Goal: Information Seeking & Learning: Learn about a topic

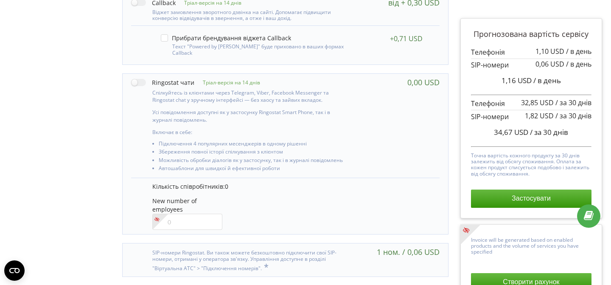
scroll to position [680, 0]
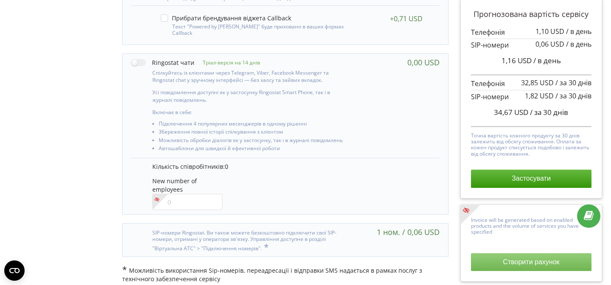
click at [544, 260] on button "Створити рахунок" at bounding box center [531, 262] width 120 height 18
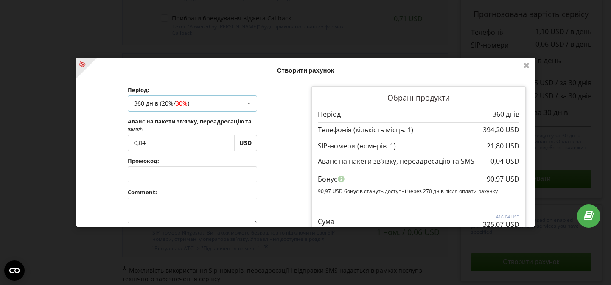
click at [200, 103] on div "360 днів ( 20% / 30% ) Поповнити баланс без подовження 30 днів 90 днів 20% / 30…" at bounding box center [192, 104] width 129 height 16
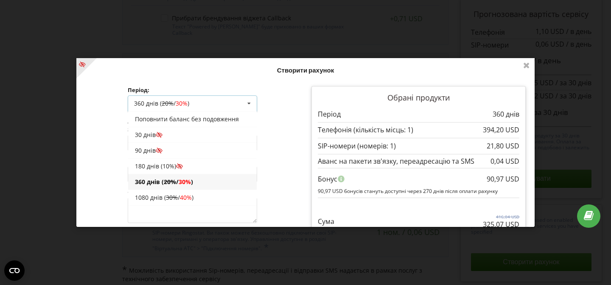
scroll to position [16, 0]
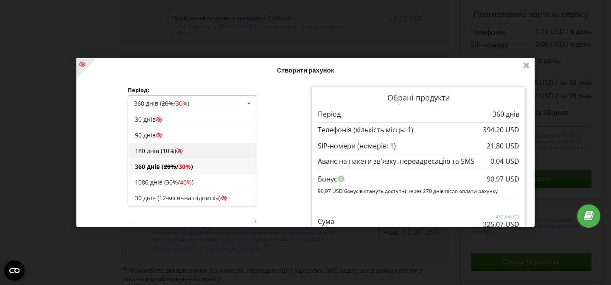
click at [181, 149] on icon at bounding box center [179, 151] width 7 height 6
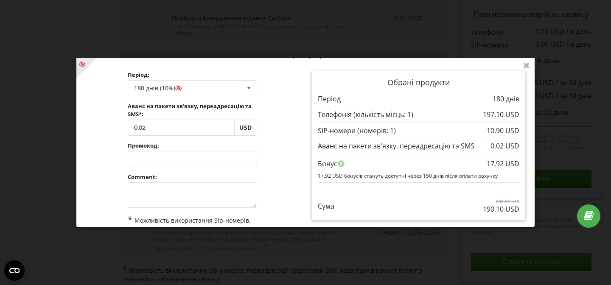
scroll to position [18, 0]
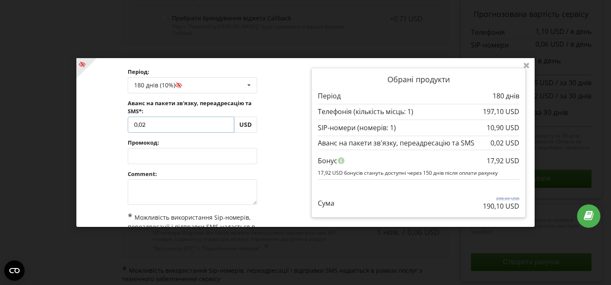
click at [183, 122] on input "0,02" at bounding box center [181, 125] width 106 height 16
type input "90"
click at [299, 109] on div "Обробка... Створити рахунок Період: 180 днів (10%) Поповнити баланс без подовже…" at bounding box center [305, 142] width 458 height 169
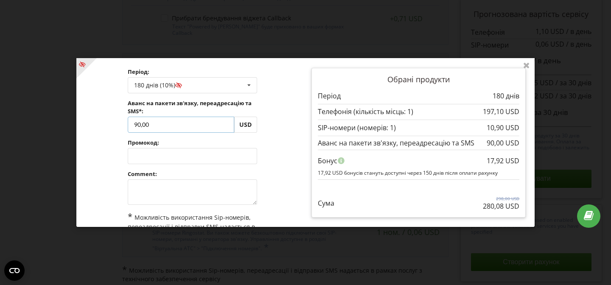
click at [139, 124] on input "90,00" at bounding box center [181, 125] width 106 height 16
type input "92,00"
click at [284, 123] on div "Обробка... Створити рахунок Період: 180 днів (10%) Поповнити баланс без подовже…" at bounding box center [305, 142] width 458 height 169
click at [190, 191] on div "Обробка..." at bounding box center [305, 142] width 458 height 169
click at [190, 191] on textarea at bounding box center [192, 191] width 129 height 25
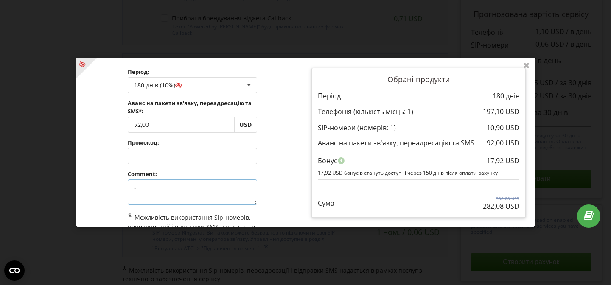
type textarea "-"
drag, startPoint x: 500, startPoint y: 129, endPoint x: 471, endPoint y: 129, distance: 28.9
click at [471, 129] on div "10,90 USD" at bounding box center [419, 128] width 202 height 10
copy p "10,90"
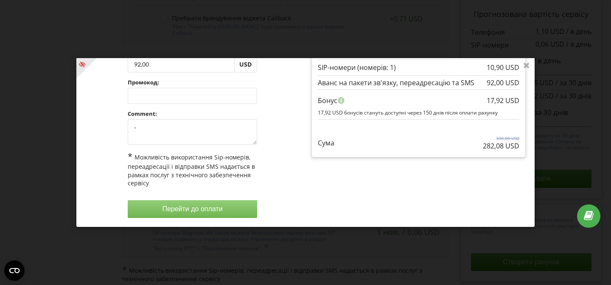
click at [174, 213] on button "Перейти до оплати" at bounding box center [192, 209] width 129 height 18
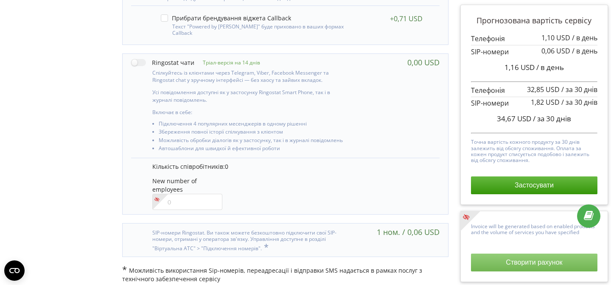
click at [515, 257] on button "Створити рахунок" at bounding box center [534, 263] width 126 height 18
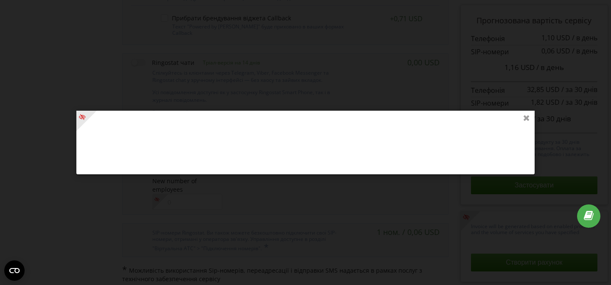
click at [528, 118] on icon at bounding box center [527, 118] width 14 height 14
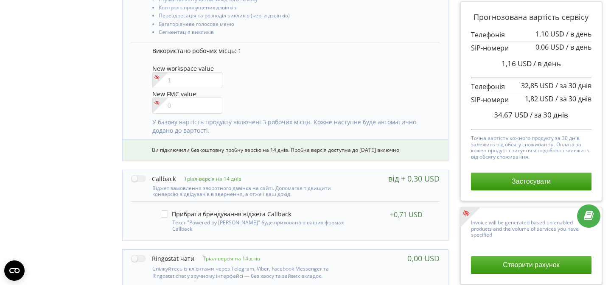
scroll to position [680, 0]
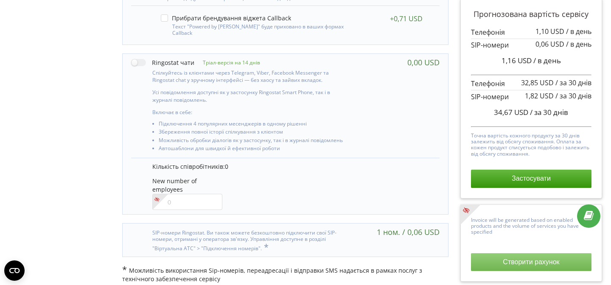
click at [520, 264] on button "Створити рахунок" at bounding box center [531, 262] width 120 height 18
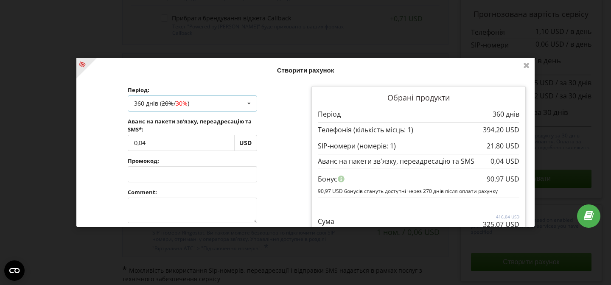
click at [195, 107] on div "360 днів ( 20% / 30% ) Поповнити баланс без подовження 30 днів 90 днів 20% / 30…" at bounding box center [192, 104] width 129 height 16
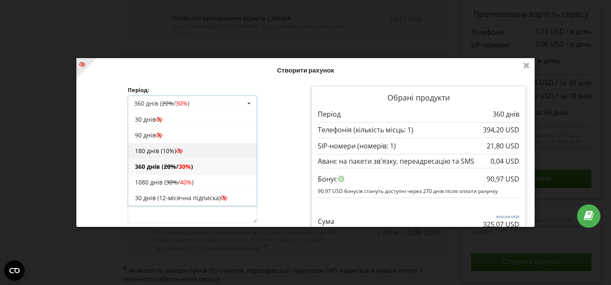
click at [176, 150] on icon at bounding box center [179, 151] width 7 height 6
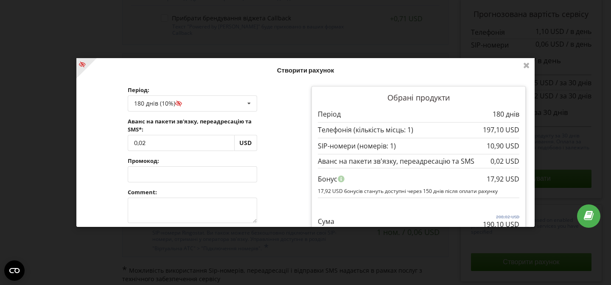
click at [156, 145] on div "Обробка..." at bounding box center [305, 142] width 458 height 169
click at [156, 145] on input "0,02" at bounding box center [181, 143] width 106 height 16
type input "92"
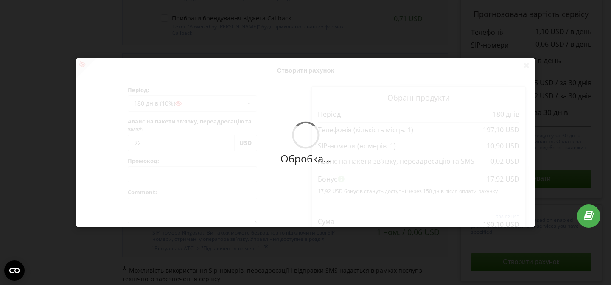
click at [277, 156] on div "Обробка... Створити рахунок Період: 180 днів (10%) Поповнити баланс без подовже…" at bounding box center [305, 142] width 458 height 169
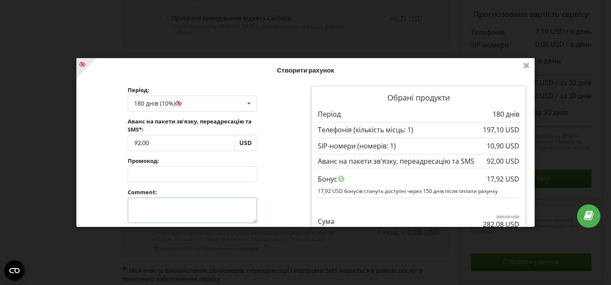
click at [195, 200] on textarea at bounding box center [192, 210] width 129 height 25
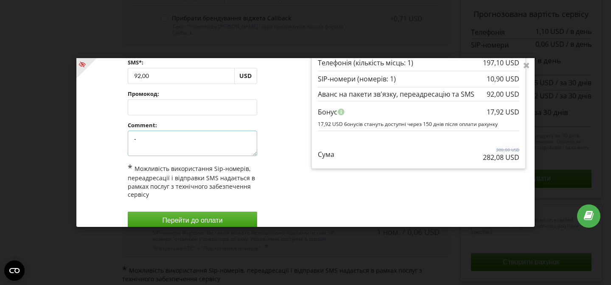
scroll to position [79, 0]
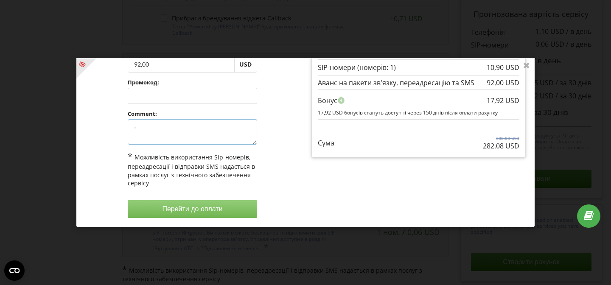
type textarea "-"
click at [226, 203] on button "Перейти до оплати" at bounding box center [192, 209] width 129 height 18
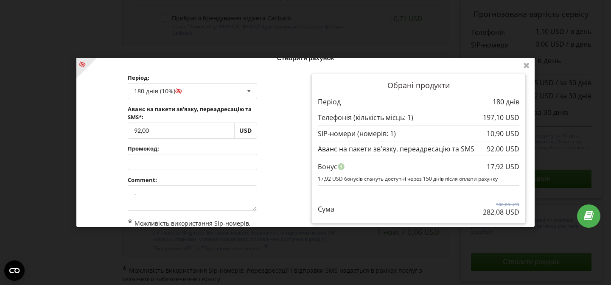
scroll to position [13, 0]
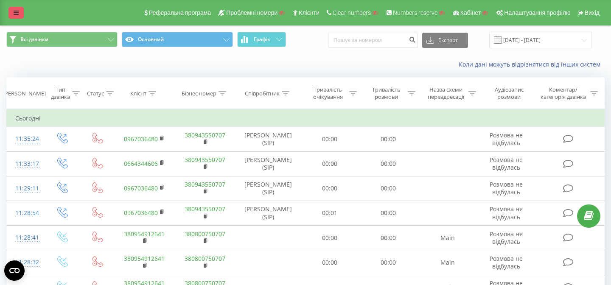
click at [11, 15] on link at bounding box center [15, 13] width 15 height 12
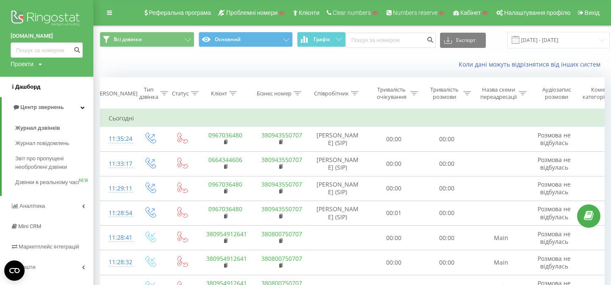
click at [41, 88] on link "Дашборд" at bounding box center [46, 87] width 93 height 20
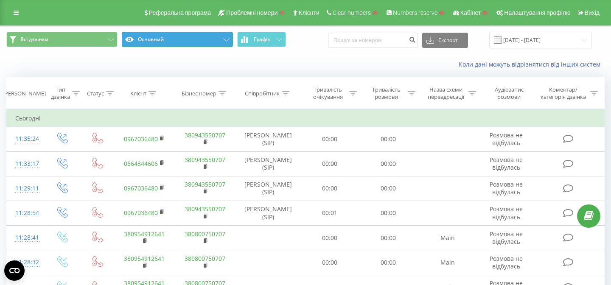
click at [160, 38] on button "Основний" at bounding box center [177, 39] width 111 height 15
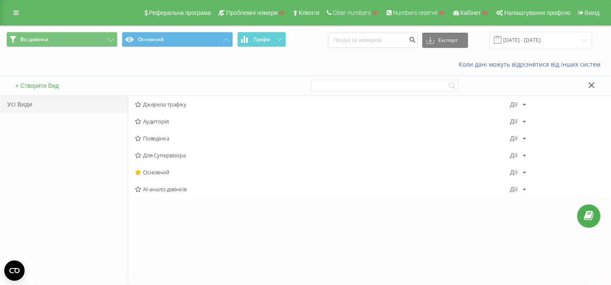
click at [591, 86] on icon at bounding box center [591, 85] width 6 height 6
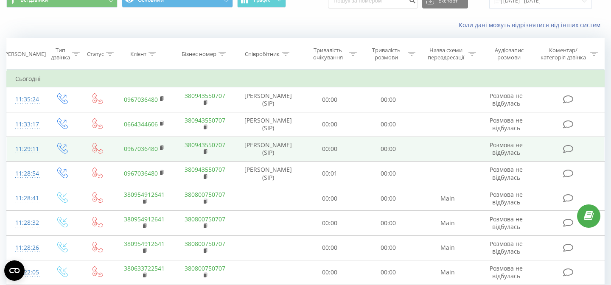
scroll to position [45, 0]
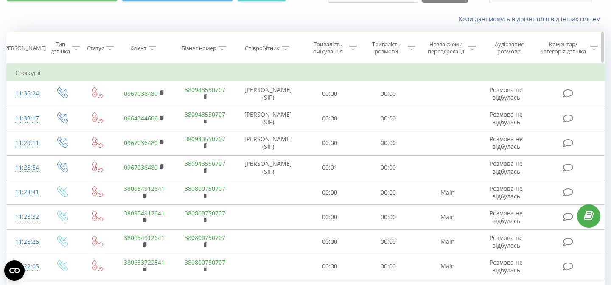
click at [326, 44] on div "Тривалість очікування" at bounding box center [327, 48] width 39 height 14
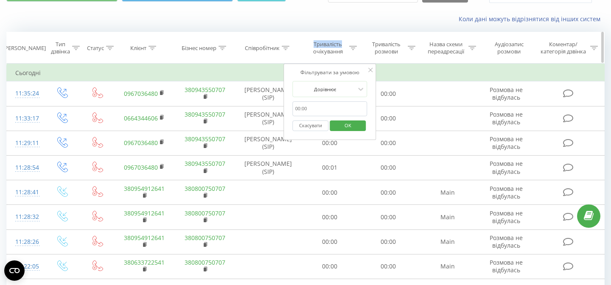
click at [326, 44] on div "Тривалість очікування" at bounding box center [327, 48] width 39 height 14
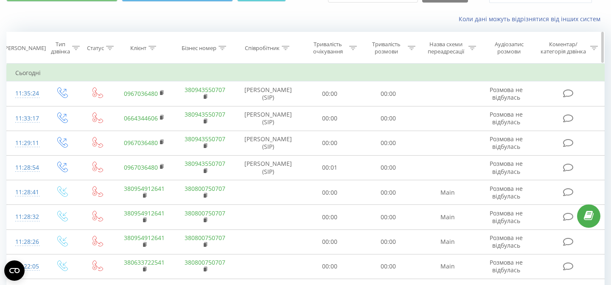
click at [377, 46] on div "Тривалість розмови" at bounding box center [386, 48] width 39 height 14
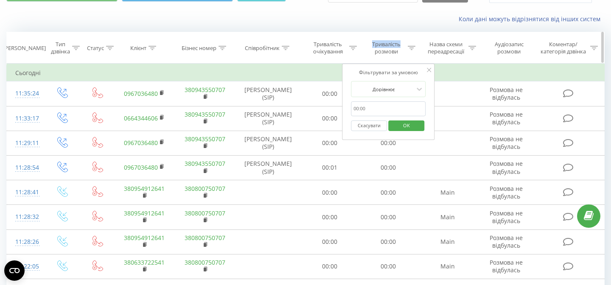
click at [377, 46] on div "Тривалість розмови" at bounding box center [386, 48] width 39 height 14
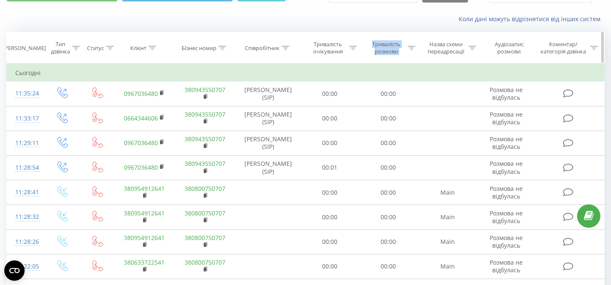
click at [377, 46] on div "Тривалість розмови" at bounding box center [386, 48] width 39 height 14
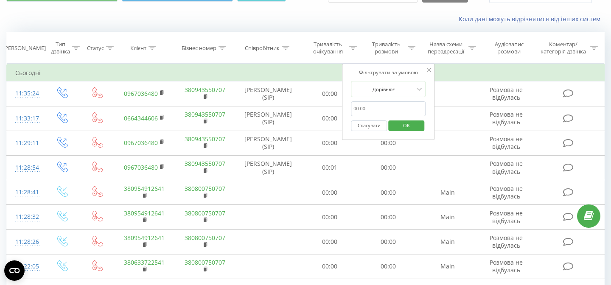
click at [388, 26] on div "Коли дані можуть відрізнятися вiд інших систем" at bounding box center [305, 19] width 610 height 20
click at [426, 71] on div "Фільтрувати за умовою Дорівнює Скасувати OK" at bounding box center [388, 102] width 92 height 76
click at [430, 72] on icon at bounding box center [429, 70] width 4 height 4
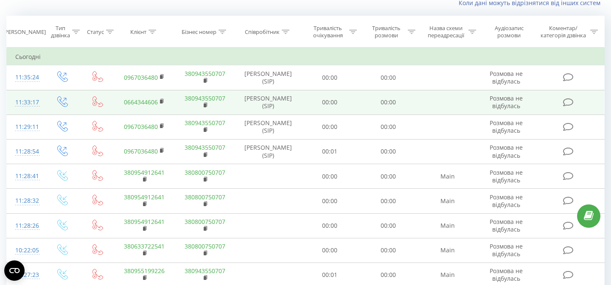
scroll to position [50, 0]
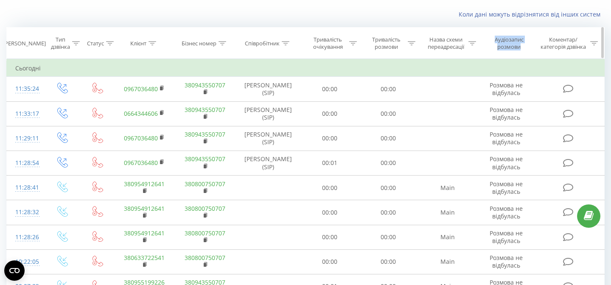
drag, startPoint x: 494, startPoint y: 39, endPoint x: 522, endPoint y: 56, distance: 32.5
click at [521, 50] on th "Аудіозапис розмови" at bounding box center [506, 43] width 56 height 31
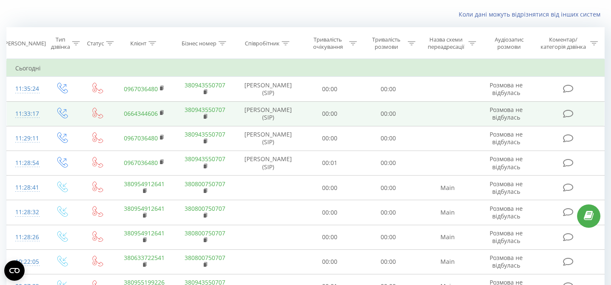
click at [567, 113] on icon at bounding box center [568, 113] width 11 height 9
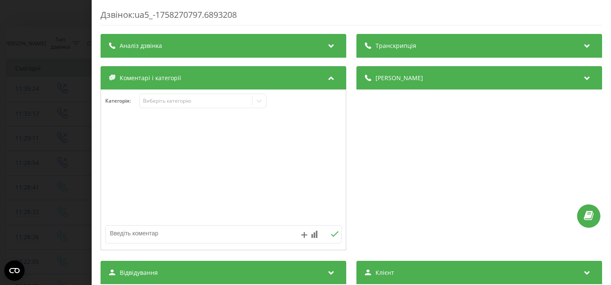
click at [139, 236] on textarea at bounding box center [200, 233] width 188 height 15
click at [40, 161] on div "Дзвінок : ua5_-1758270797.6893208 Транскрипція Для AI-аналізу майбутніх дзвінкі…" at bounding box center [305, 142] width 611 height 285
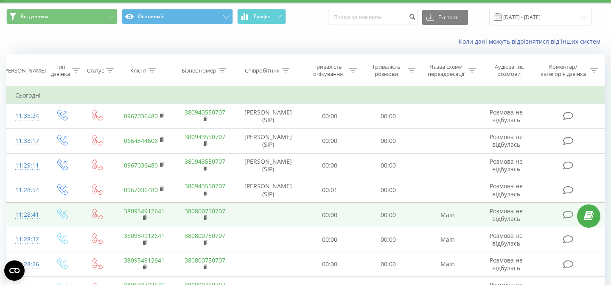
scroll to position [17, 0]
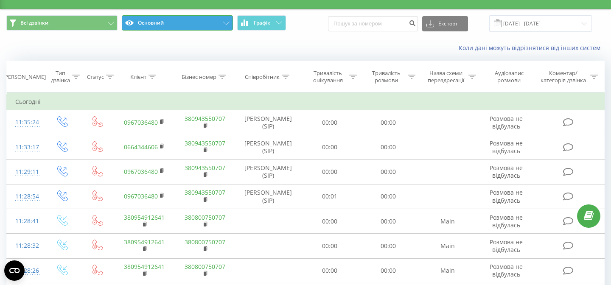
click at [172, 18] on button "Основний" at bounding box center [177, 22] width 111 height 15
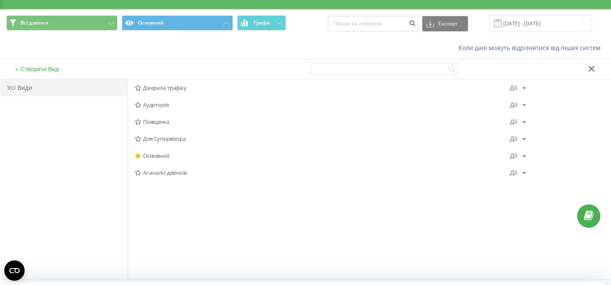
click at [27, 72] on button "+ Створити Вид" at bounding box center [37, 69] width 49 height 8
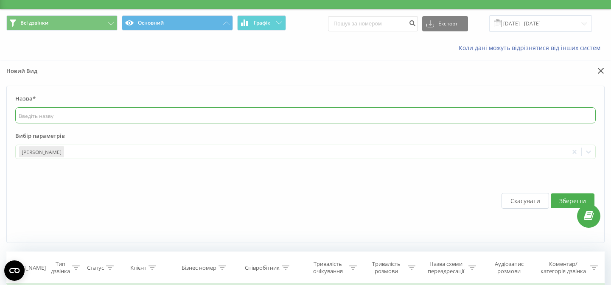
click at [70, 115] on input "text" at bounding box center [305, 115] width 580 height 16
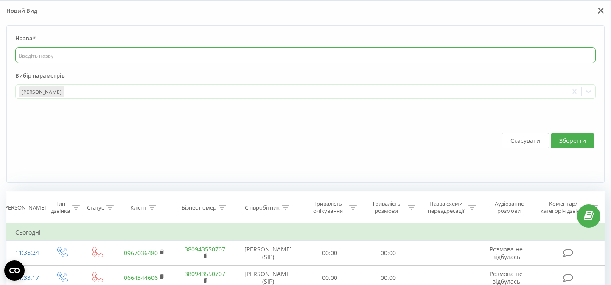
scroll to position [76, 0]
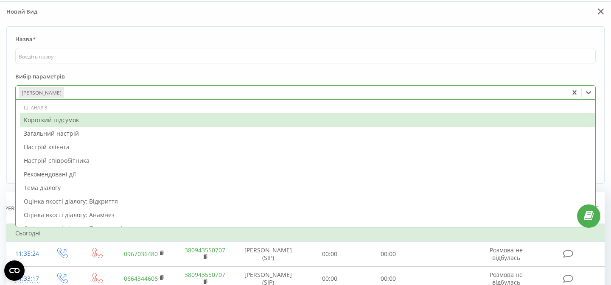
click at [70, 95] on div at bounding box center [314, 93] width 499 height 10
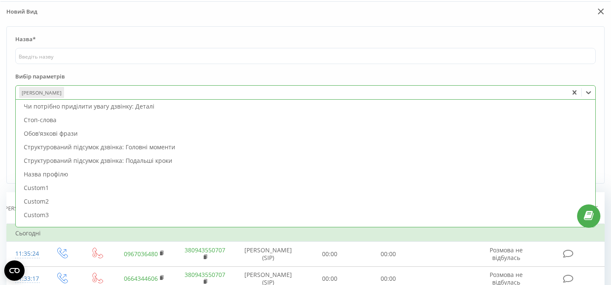
scroll to position [333, 0]
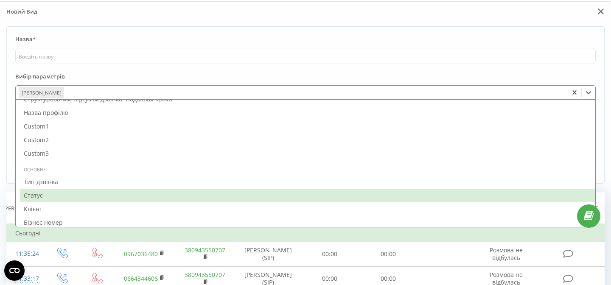
click at [1, 174] on div "Назва* Вибір параметрів Статус, 30 of 72. 72 results available. Use Up and Down…" at bounding box center [305, 104] width 610 height 157
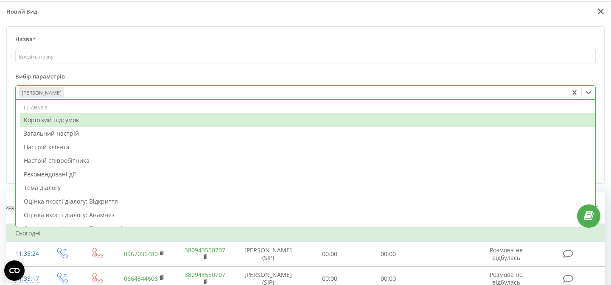
click at [88, 88] on div at bounding box center [314, 93] width 499 height 10
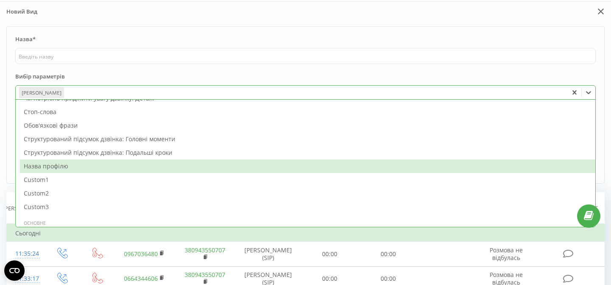
scroll to position [286, 0]
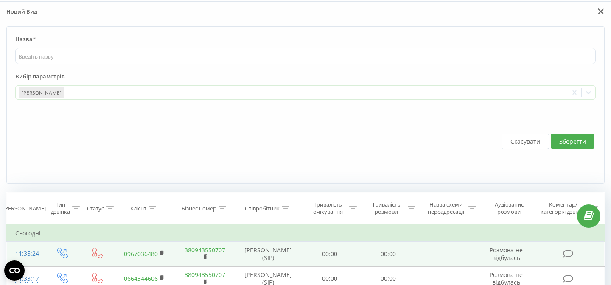
click at [303, 260] on td "00:00" at bounding box center [330, 254] width 59 height 25
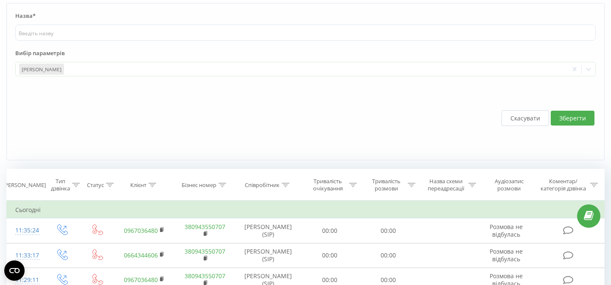
scroll to position [93, 0]
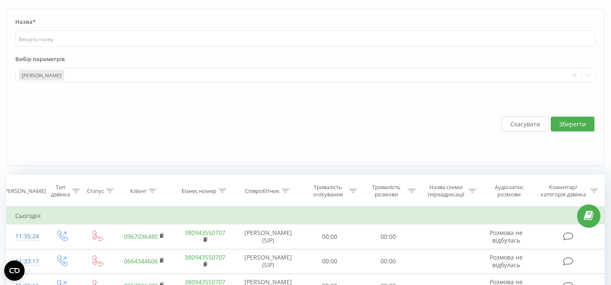
click at [521, 121] on button "Скасувати" at bounding box center [525, 124] width 48 height 16
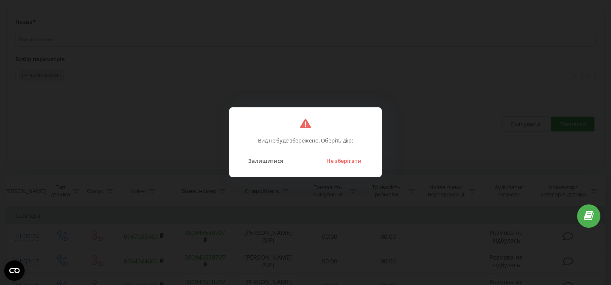
click at [346, 162] on button "Не зберігати" at bounding box center [344, 160] width 44 height 11
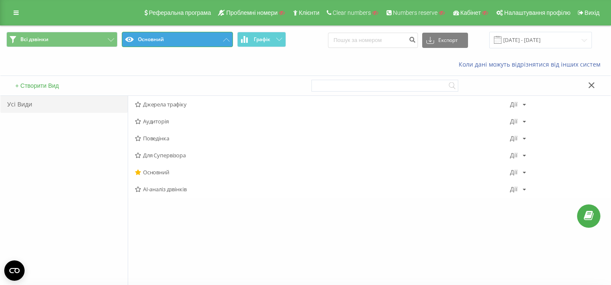
click at [165, 39] on button "Основний" at bounding box center [177, 39] width 111 height 15
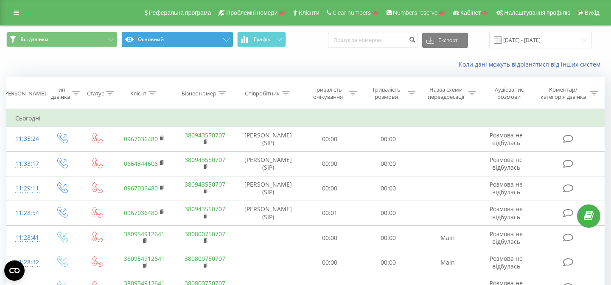
click at [166, 41] on button "Основний" at bounding box center [177, 39] width 111 height 15
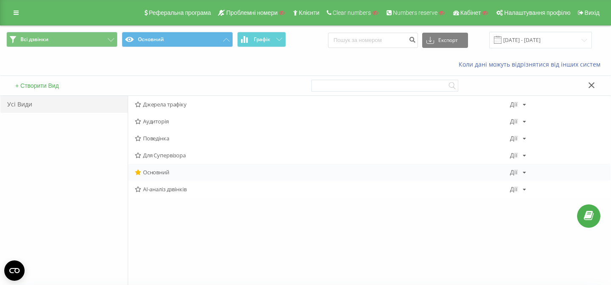
click at [153, 173] on span "Основний" at bounding box center [322, 172] width 375 height 6
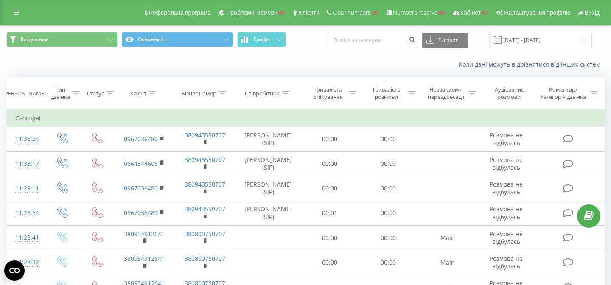
scroll to position [5, 0]
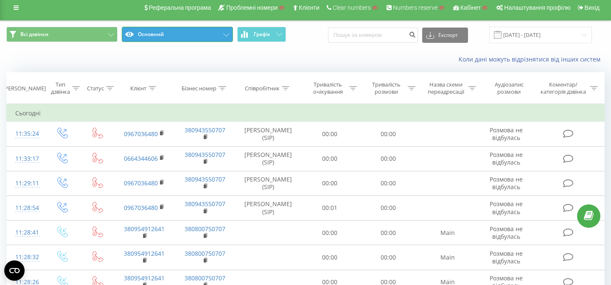
click at [194, 29] on button "Основний" at bounding box center [177, 34] width 111 height 15
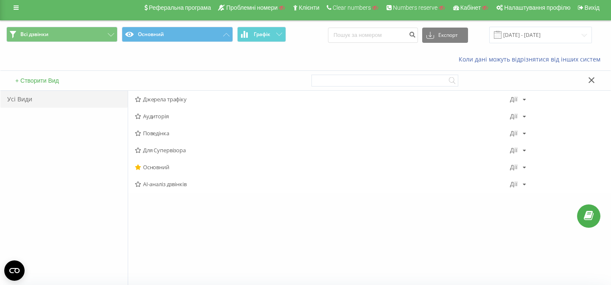
click at [591, 78] on icon at bounding box center [591, 80] width 6 height 6
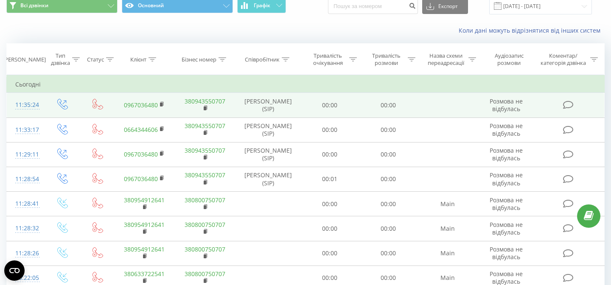
scroll to position [34, 0]
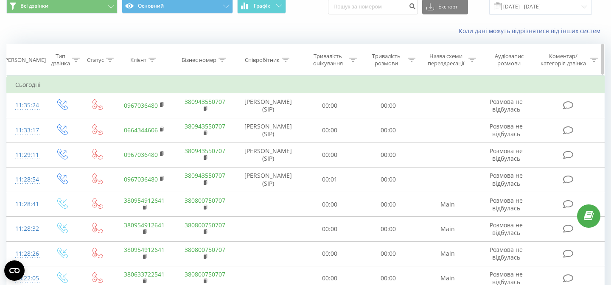
click at [154, 57] on div at bounding box center [152, 59] width 8 height 7
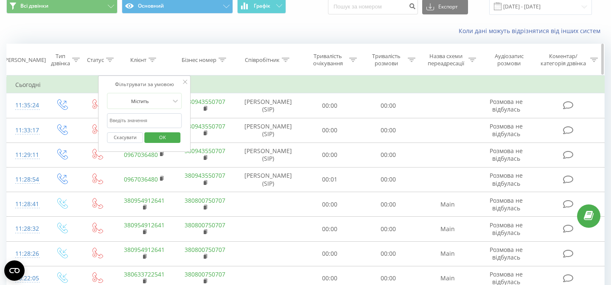
click at [221, 59] on icon at bounding box center [222, 60] width 8 height 4
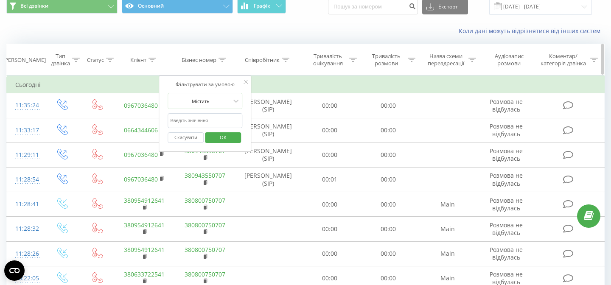
click at [286, 60] on icon at bounding box center [286, 60] width 8 height 4
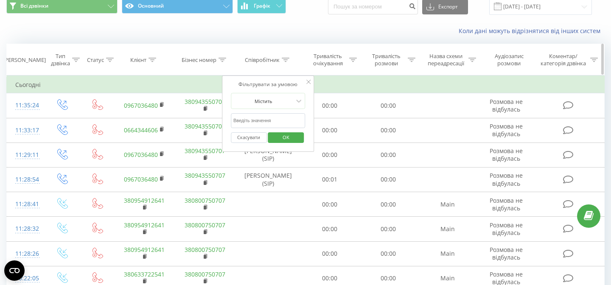
click at [353, 59] on icon at bounding box center [353, 60] width 8 height 4
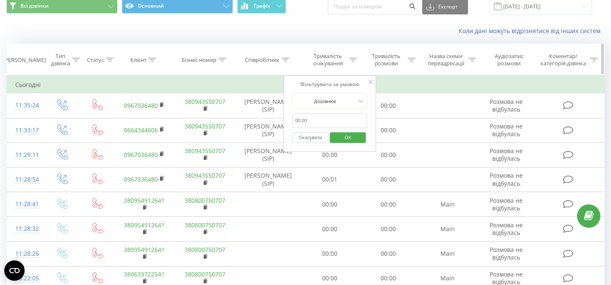
click at [409, 58] on icon at bounding box center [412, 60] width 8 height 4
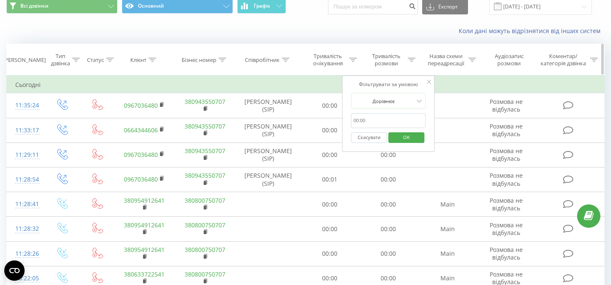
click at [152, 58] on icon at bounding box center [152, 60] width 8 height 4
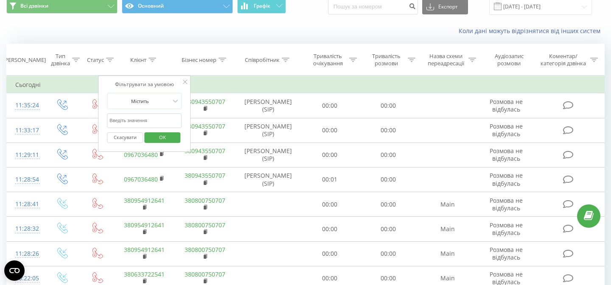
click at [147, 123] on input "text" at bounding box center [144, 120] width 75 height 15
click at [287, 58] on icon at bounding box center [286, 60] width 8 height 4
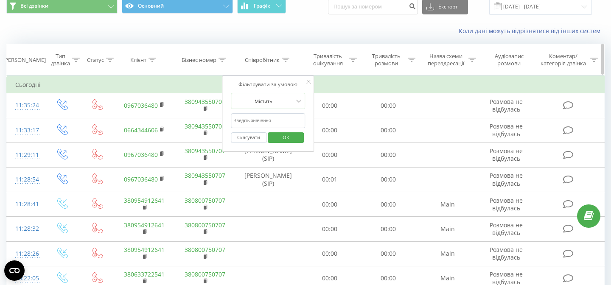
click at [115, 59] on div "Клієнт" at bounding box center [144, 59] width 61 height 7
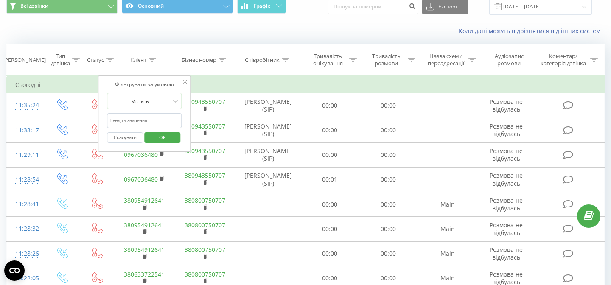
click at [241, 30] on div "Коли дані можуть відрізнятися вiд інших систем" at bounding box center [419, 31] width 381 height 8
click at [591, 59] on icon at bounding box center [594, 60] width 8 height 4
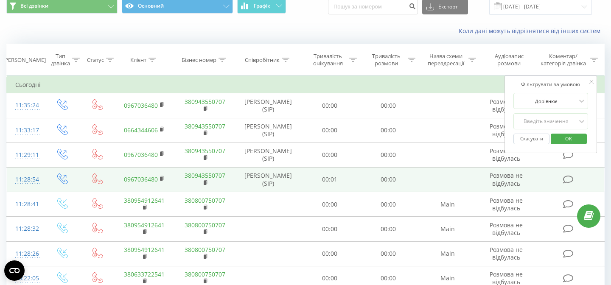
scroll to position [0, 0]
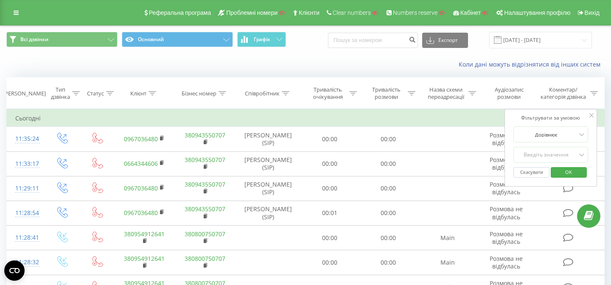
click at [338, 67] on div "Коли дані можуть відрізнятися вiд інших систем" at bounding box center [419, 64] width 381 height 8
click at [530, 174] on button "Скасувати" at bounding box center [531, 172] width 36 height 11
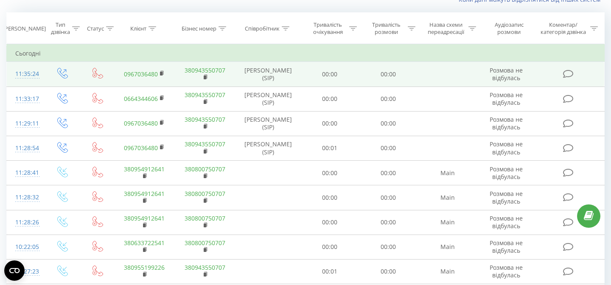
scroll to position [82, 0]
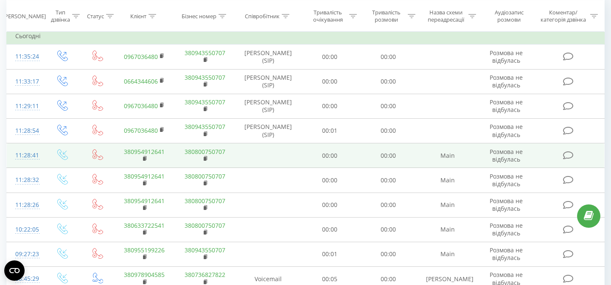
click at [26, 157] on div "11:28:41" at bounding box center [25, 155] width 20 height 17
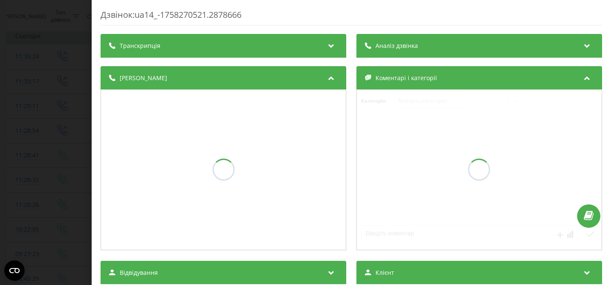
click at [34, 154] on div "Дзвінок : ua14_-1758270521.2878666 Транскрипція Аналіз дзвінка Деталі дзвінка К…" at bounding box center [305, 142] width 611 height 285
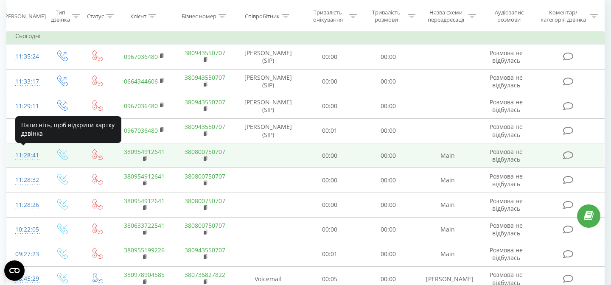
click at [27, 154] on div "11:28:41" at bounding box center [25, 155] width 20 height 17
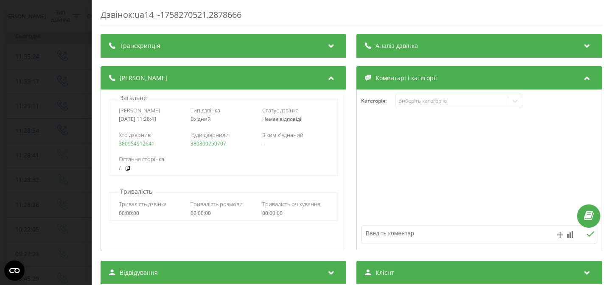
click at [419, 45] on div "Аналіз дзвінка" at bounding box center [479, 46] width 246 height 24
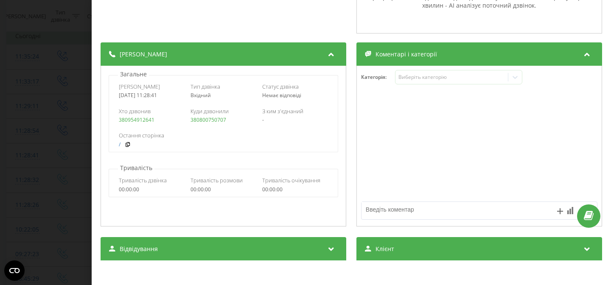
scroll to position [97, 0]
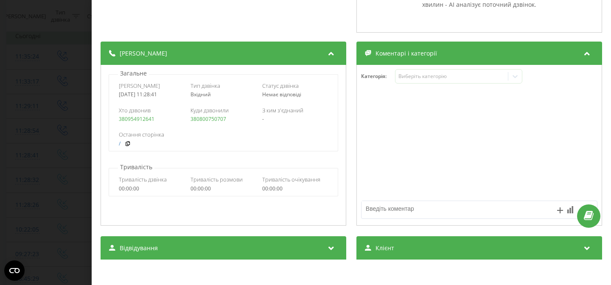
click at [58, 140] on div "Дзвінок : ua14_-1758270521.2878666 Транскрипція Для AI-аналізу майбутніх дзвінк…" at bounding box center [305, 142] width 611 height 285
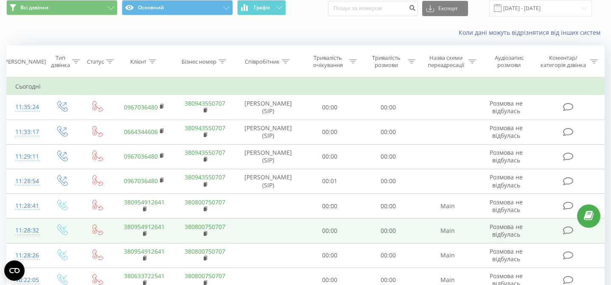
scroll to position [28, 0]
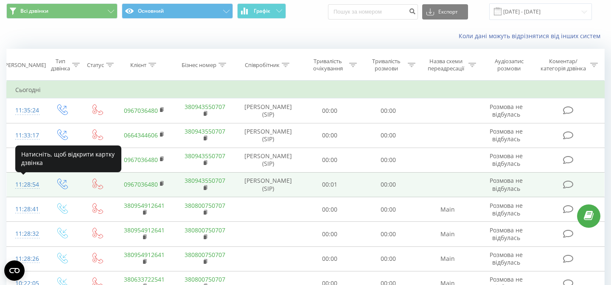
click at [28, 185] on div "11:28:54" at bounding box center [25, 184] width 20 height 17
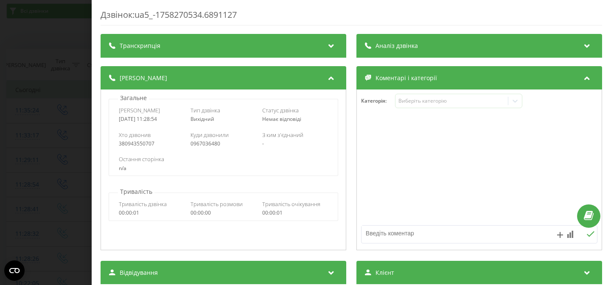
click at [379, 45] on span "Аналіз дзвінка" at bounding box center [396, 46] width 42 height 8
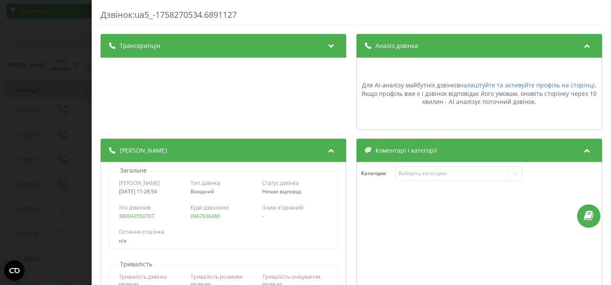
click at [77, 95] on div "Дзвінок : ua5_-1758270534.6891127 Транскрипція Для AI-аналізу майбутніх дзвінкі…" at bounding box center [305, 142] width 611 height 285
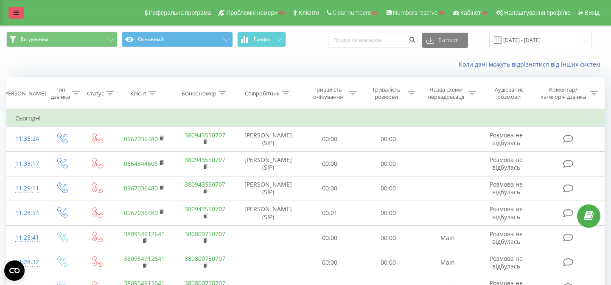
click at [21, 12] on link at bounding box center [15, 13] width 15 height 12
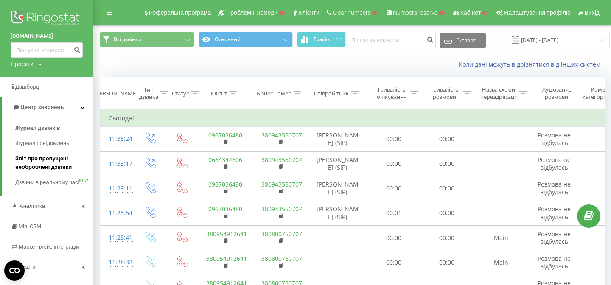
click at [50, 162] on span "Звіт про пропущені необроблені дзвінки" at bounding box center [52, 162] width 74 height 17
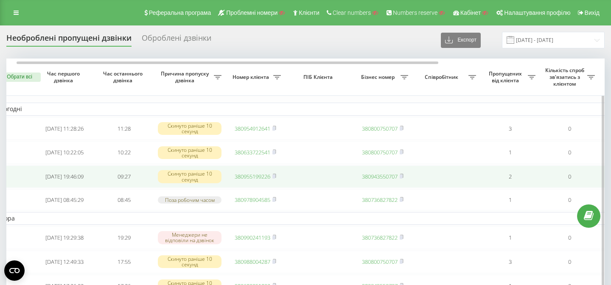
scroll to position [0, 14]
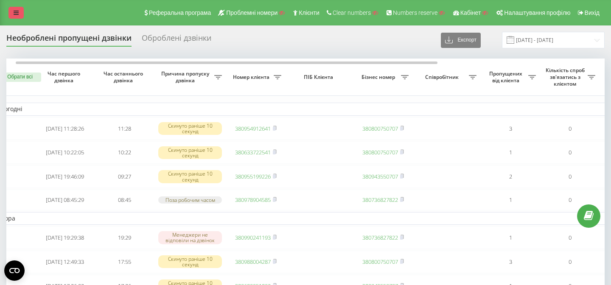
click at [19, 16] on link at bounding box center [15, 13] width 15 height 12
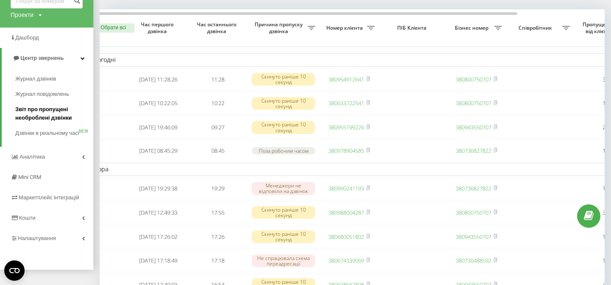
scroll to position [50, 0]
click at [40, 160] on span "Аналiтика" at bounding box center [33, 156] width 27 height 6
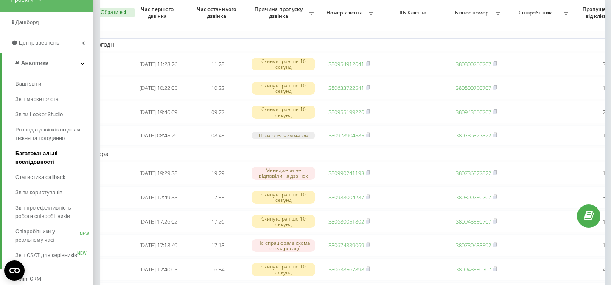
scroll to position [0, 0]
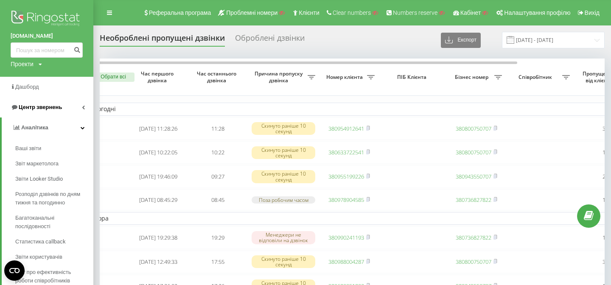
click at [41, 109] on span "Центр звернень" at bounding box center [40, 107] width 43 height 6
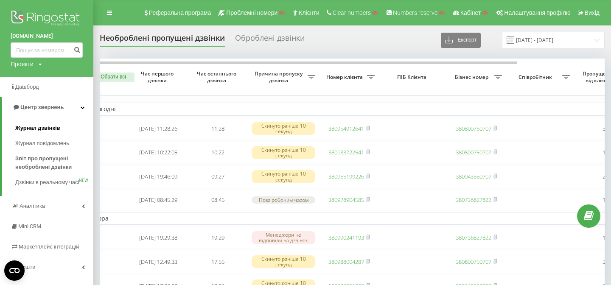
click at [42, 128] on span "Журнал дзвінків" at bounding box center [37, 128] width 45 height 8
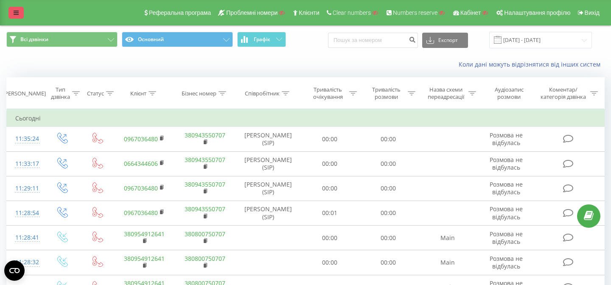
click at [19, 13] on link at bounding box center [15, 13] width 15 height 12
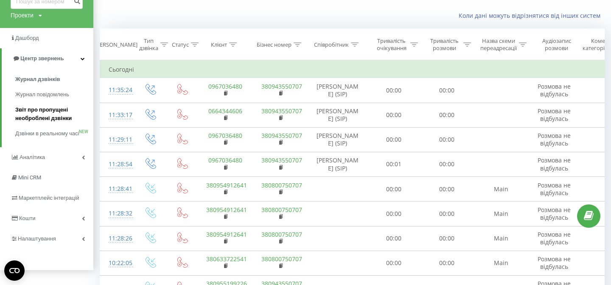
scroll to position [55, 0]
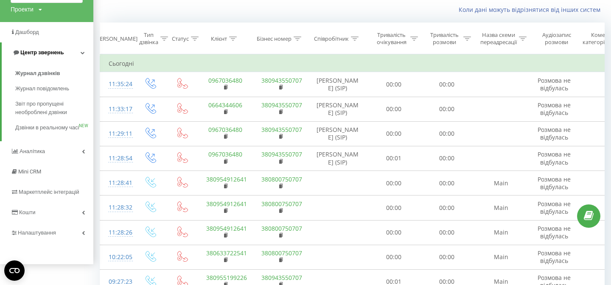
click at [56, 52] on span "Центр звернень" at bounding box center [41, 52] width 43 height 6
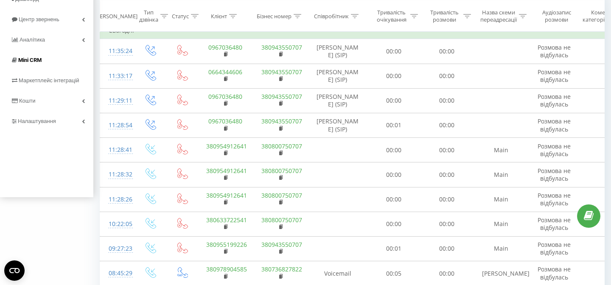
scroll to position [92, 0]
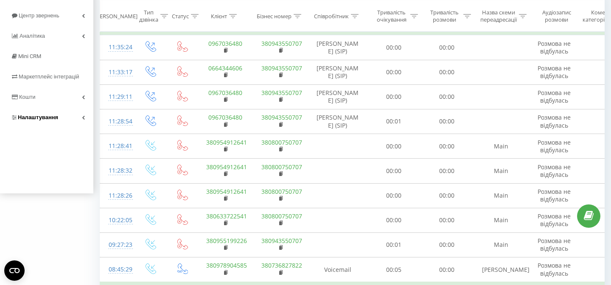
click at [52, 113] on span "Налаштування" at bounding box center [35, 117] width 48 height 8
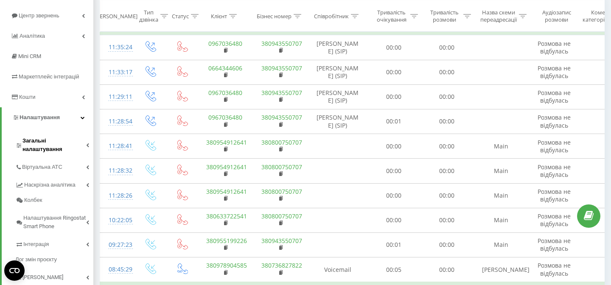
click at [47, 139] on span "Загальні налаштування" at bounding box center [54, 145] width 64 height 17
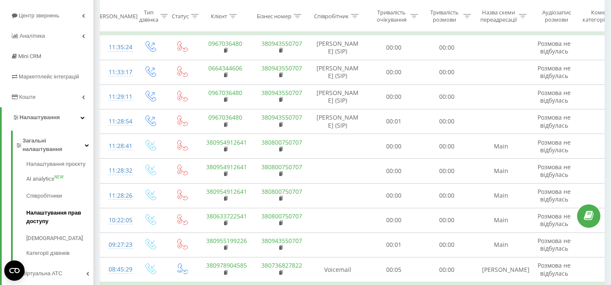
click at [55, 209] on span "Налаштування прав доступу" at bounding box center [57, 217] width 63 height 17
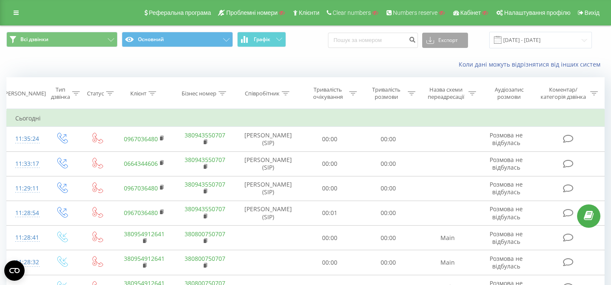
click at [459, 44] on button "Експорт" at bounding box center [445, 40] width 46 height 15
click at [359, 70] on div "Коли дані можуть відрізнятися вiд інших систем" at bounding box center [305, 64] width 610 height 20
click at [18, 11] on icon at bounding box center [16, 13] width 5 height 6
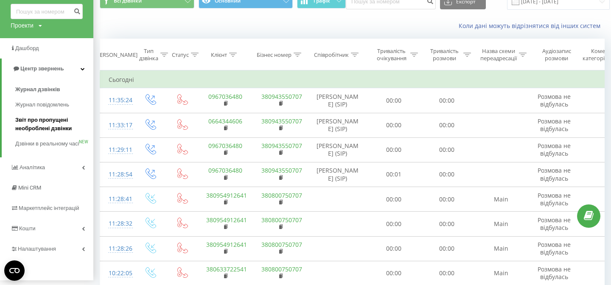
scroll to position [43, 0]
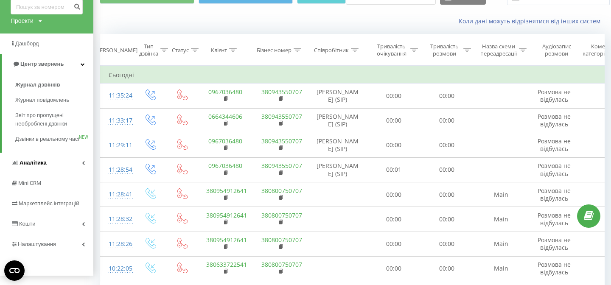
click at [31, 173] on link "Аналiтика" at bounding box center [46, 163] width 93 height 20
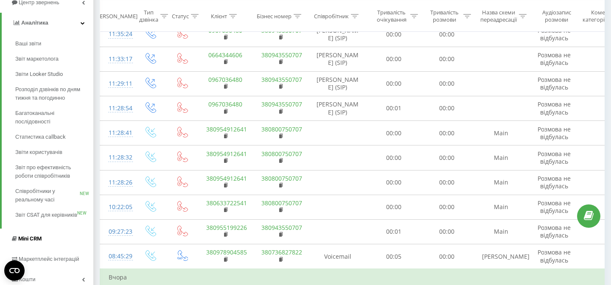
scroll to position [101, 0]
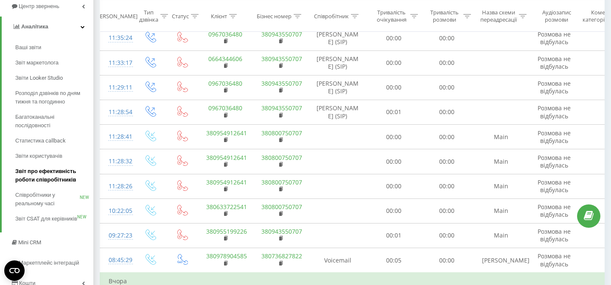
click at [47, 174] on span "Звіт про ефективність роботи співробітників" at bounding box center [52, 175] width 74 height 17
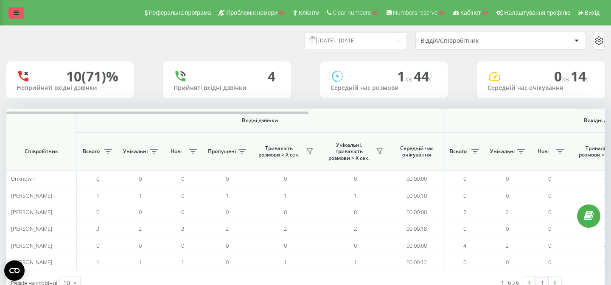
click at [18, 17] on link at bounding box center [15, 13] width 15 height 12
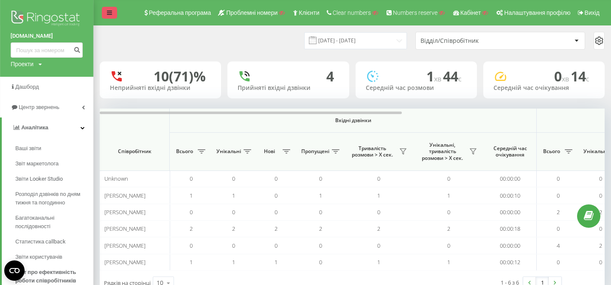
click at [103, 8] on link at bounding box center [109, 13] width 15 height 12
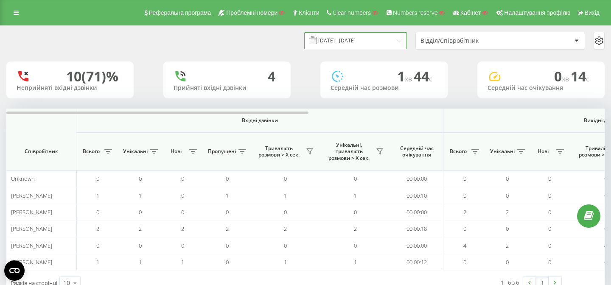
click at [376, 41] on input "[DATE] - [DATE]" at bounding box center [355, 40] width 103 height 17
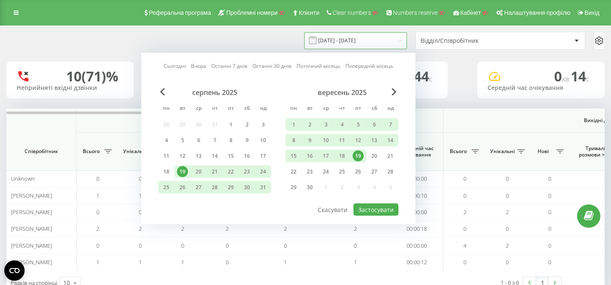
click at [376, 40] on input "[DATE] - [DATE]" at bounding box center [355, 40] width 103 height 17
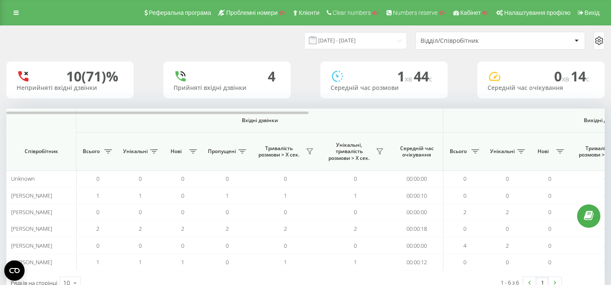
click at [465, 50] on div "19.08.2025 - 19.09.2025 Відділ/Співробітник" at bounding box center [305, 41] width 610 height 30
click at [457, 42] on div "Відділ/Співробітник" at bounding box center [470, 40] width 101 height 7
click at [226, 50] on div "19.08.2025 - 19.09.2025 Відділ/Співробітник" at bounding box center [305, 41] width 610 height 30
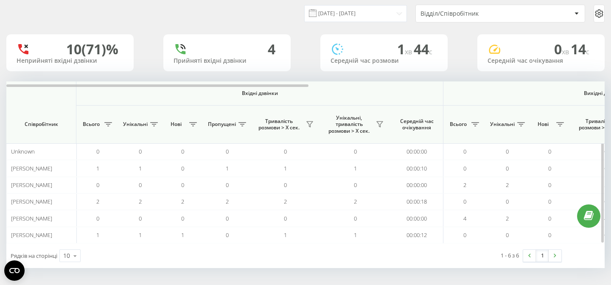
click at [249, 92] on span "Вхідні дзвінки" at bounding box center [259, 93] width 322 height 7
click at [598, 17] on icon at bounding box center [598, 14] width 7 height 8
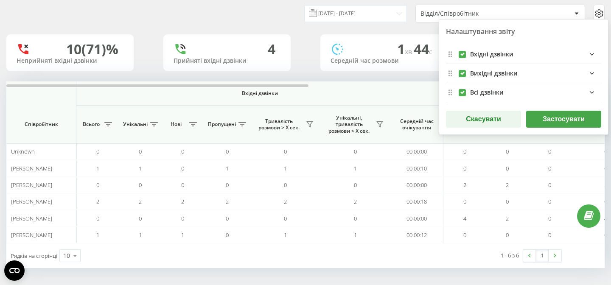
click at [455, 73] on div "Вихідні дзвінки" at bounding box center [523, 73] width 155 height 19
click at [462, 58] on div "Вхідні дзвінки" at bounding box center [523, 54] width 155 height 19
click at [462, 70] on label "outgoingFields quote list" at bounding box center [462, 70] width 7 height 0
checkbox input "false"
click at [462, 51] on label "incomingFields quote list" at bounding box center [462, 51] width 7 height 0
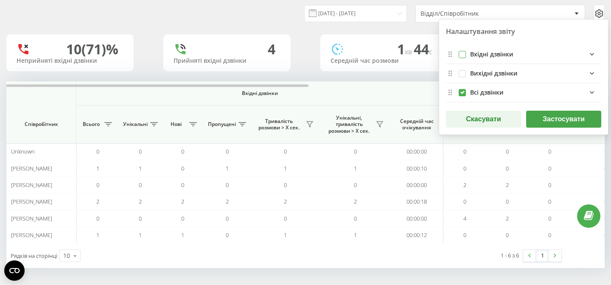
checkbox input "false"
click at [562, 128] on div "Налаштування звіту Вхідні дзвінки Вихідні дзвінки Всі дзвінки Скасувати Застосу…" at bounding box center [524, 77] width 170 height 116
click at [564, 117] on button "Застосувати" at bounding box center [563, 119] width 75 height 17
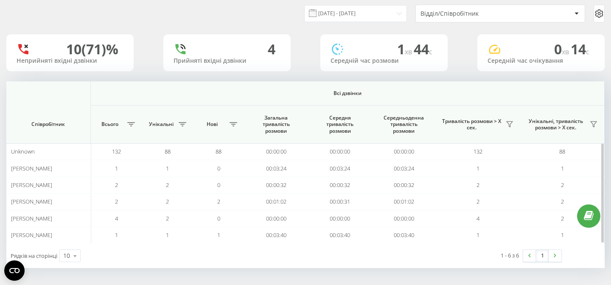
click at [162, 126] on span "Унікальні" at bounding box center [161, 124] width 30 height 7
click at [265, 117] on span "Загальна тривалість розмови" at bounding box center [276, 125] width 50 height 20
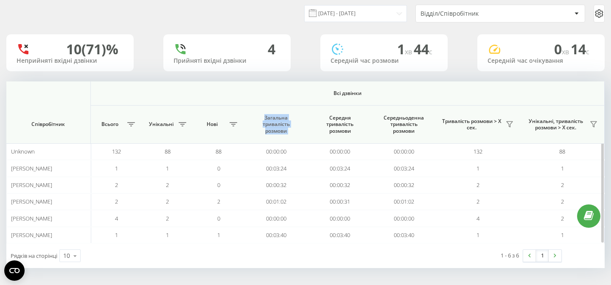
click at [265, 117] on span "Загальна тривалість розмови" at bounding box center [276, 125] width 50 height 20
click at [344, 122] on span "Середня тривалість розмови" at bounding box center [340, 125] width 50 height 20
click at [403, 126] on span "Середньоденна тривалість розмови" at bounding box center [404, 125] width 50 height 20
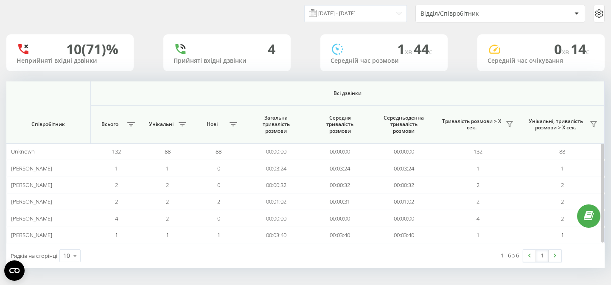
click at [403, 126] on span "Середньоденна тривалість розмови" at bounding box center [404, 125] width 50 height 20
click at [503, 125] on div "Тривалість розмови > Х сек." at bounding box center [478, 125] width 76 height 14
click at [529, 120] on span "Унікальні, тривалість розмови > Х сек." at bounding box center [555, 124] width 62 height 13
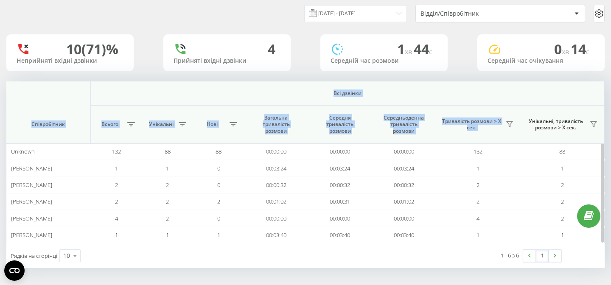
click at [529, 120] on span "Унікальні, тривалість розмови > Х сек." at bounding box center [555, 124] width 62 height 13
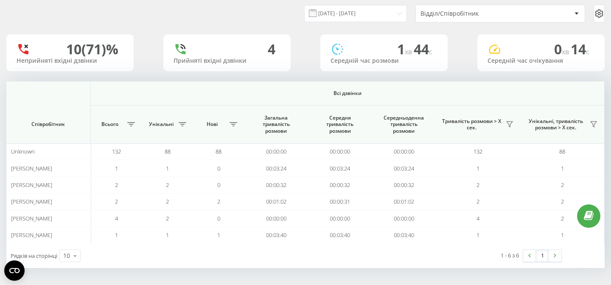
click at [602, 15] on icon at bounding box center [599, 13] width 10 height 10
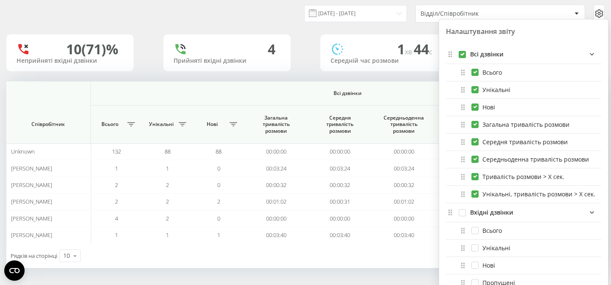
click at [475, 201] on div "Унікальні, тривалість розмови > Х сек." at bounding box center [523, 194] width 155 height 17
click at [476, 181] on div "Тривалість розмови > Х сек." at bounding box center [512, 177] width 106 height 8
click at [476, 196] on label "Унікальні, тривалість розмови > Х сек." at bounding box center [533, 193] width 124 height 7
checkbox input "false"
click at [474, 179] on label "Тривалість розмови > Х сек." at bounding box center [517, 176] width 93 height 7
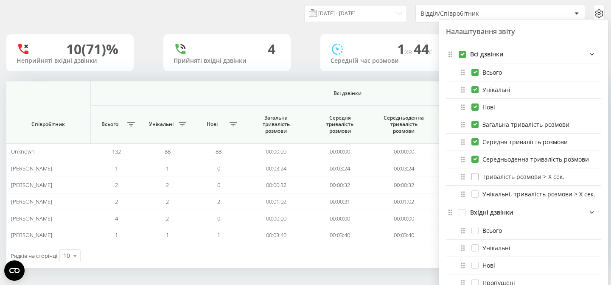
checkbox input "false"
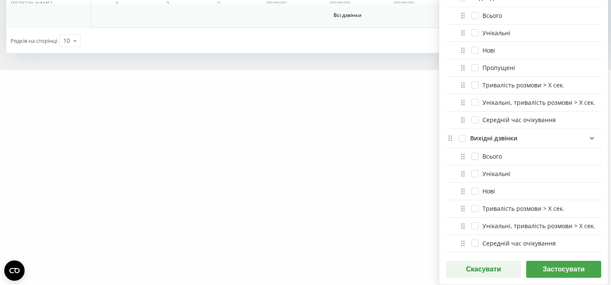
click at [543, 277] on button "Застосувати" at bounding box center [563, 269] width 75 height 17
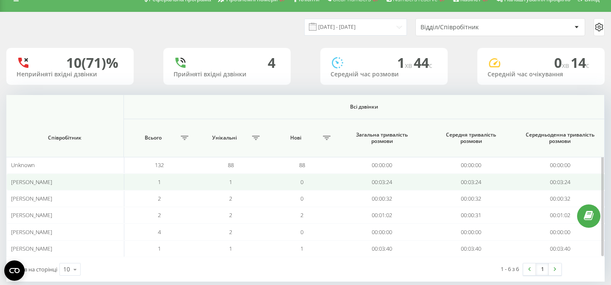
scroll to position [1, 0]
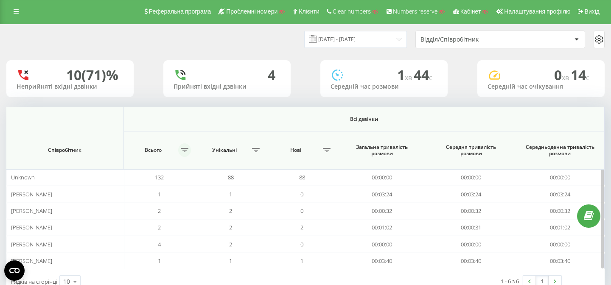
click at [185, 150] on icon at bounding box center [185, 150] width 8 height 4
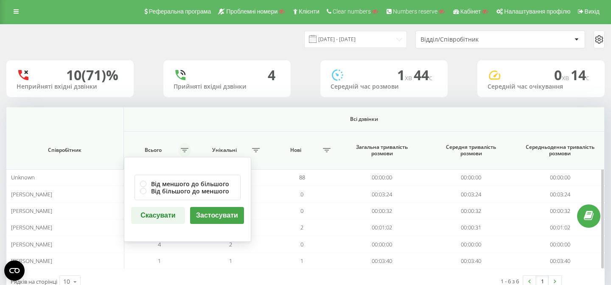
click at [185, 150] on icon at bounding box center [185, 150] width 8 height 4
click at [209, 121] on span "Всі дзвінки" at bounding box center [364, 119] width 425 height 7
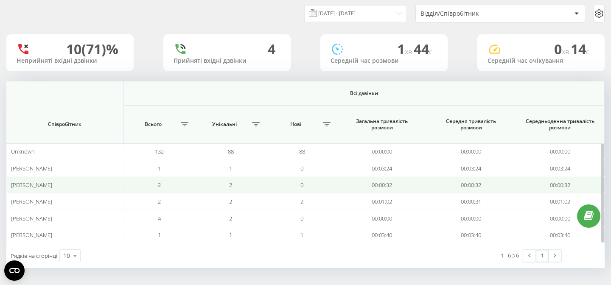
scroll to position [0, 0]
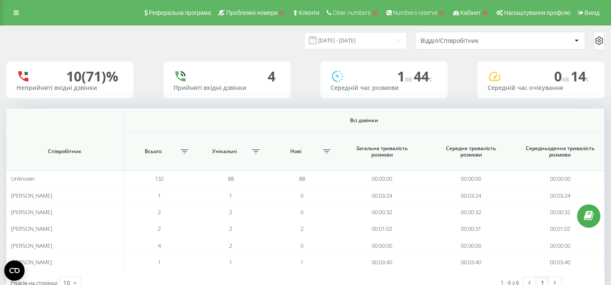
click at [596, 39] on icon at bounding box center [599, 41] width 10 height 10
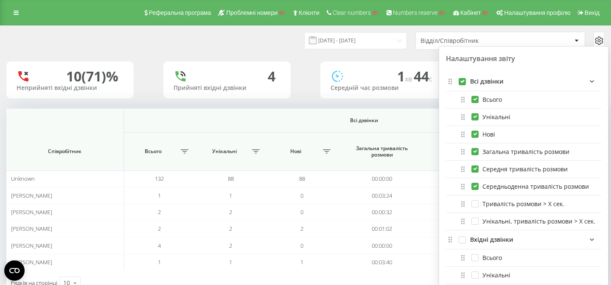
click at [592, 79] on icon "allFields quote list" at bounding box center [592, 81] width 10 height 10
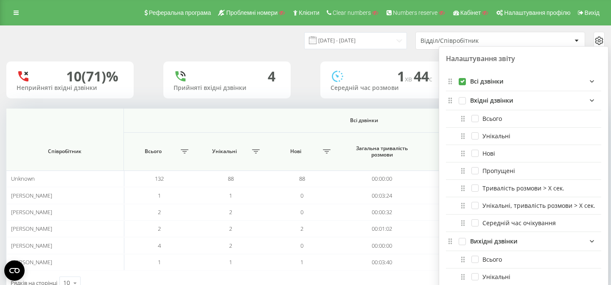
click at [383, 68] on div "1 хв 44 c Середній час розмови" at bounding box center [383, 80] width 127 height 37
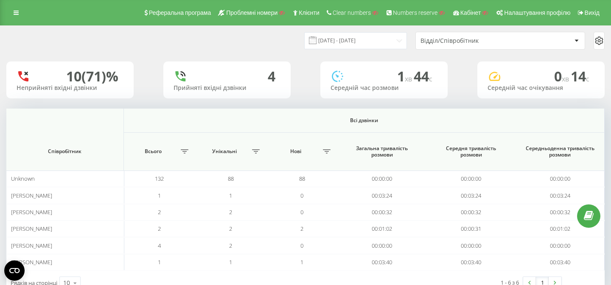
click at [415, 39] on div "19.08.2025 - 19.09.2025 Відділ/Співробітник" at bounding box center [454, 41] width 299 height 18
click at [424, 39] on div "Відділ/Співробітник" at bounding box center [470, 40] width 101 height 7
click at [360, 39] on input "19.08.2025 - 19.09.2025" at bounding box center [355, 40] width 103 height 17
click at [291, 37] on div "19.08.2025 - 19.09.2025 Відділ/Співробітник" at bounding box center [305, 41] width 598 height 18
click at [14, 7] on link at bounding box center [15, 13] width 15 height 12
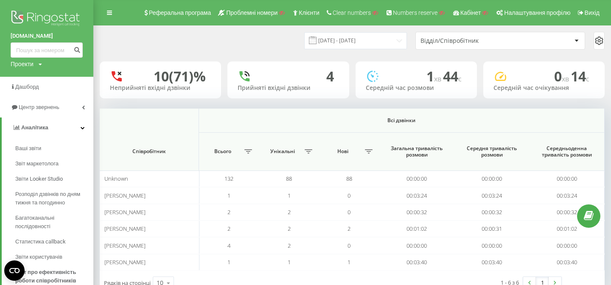
click at [14, 7] on div "ferm.in.ua Проекти Пошук" at bounding box center [46, 38] width 93 height 77
click at [40, 178] on span "Звіти Looker Studio" at bounding box center [39, 179] width 49 height 8
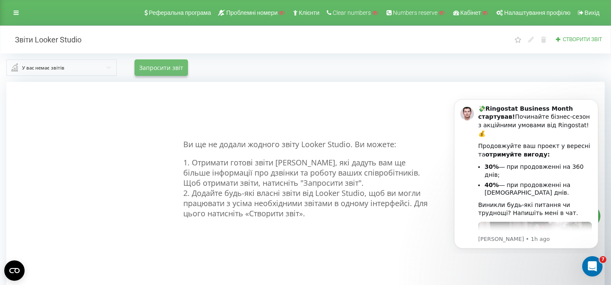
click at [165, 73] on button "Запросити звіт" at bounding box center [160, 67] width 53 height 17
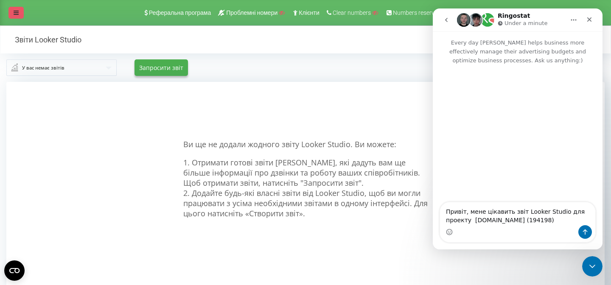
type textarea "Привіт, мене цікавить звіт Looker Studio для проекту ferm.in.ua (194198)"
click at [16, 11] on icon at bounding box center [16, 13] width 5 height 6
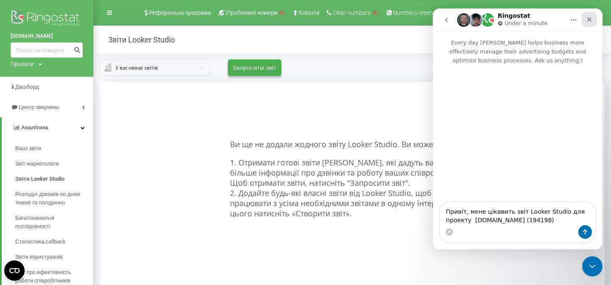
click at [589, 14] on div "Close" at bounding box center [589, 19] width 15 height 15
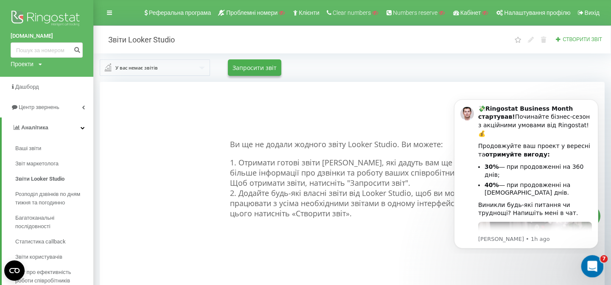
click at [595, 274] on div "Open Intercom Messenger" at bounding box center [591, 265] width 28 height 28
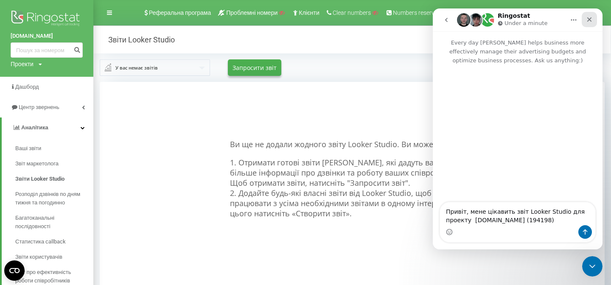
click at [591, 23] on div "Close" at bounding box center [589, 19] width 15 height 15
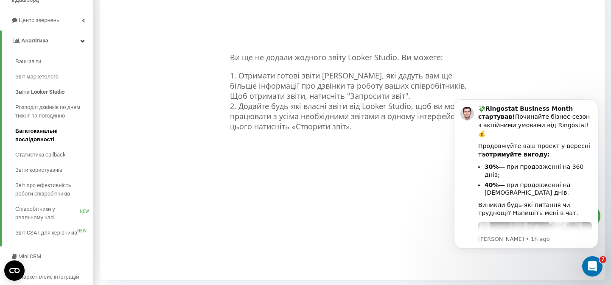
scroll to position [90, 0]
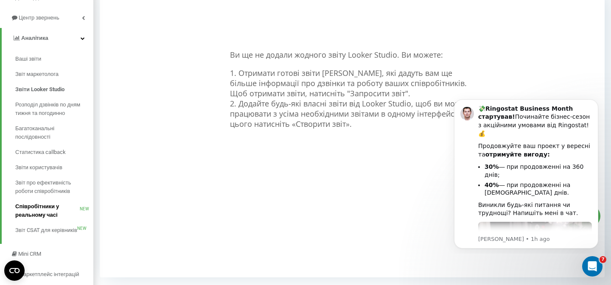
click at [35, 212] on span "Співробітники у реальному часі" at bounding box center [47, 210] width 64 height 17
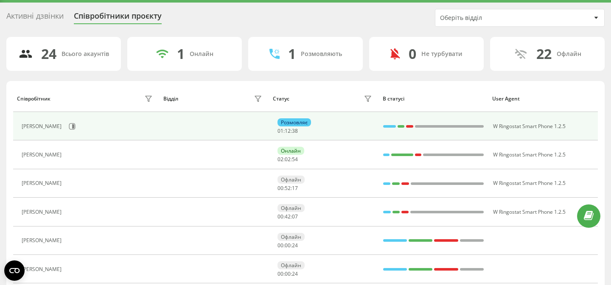
scroll to position [21, 0]
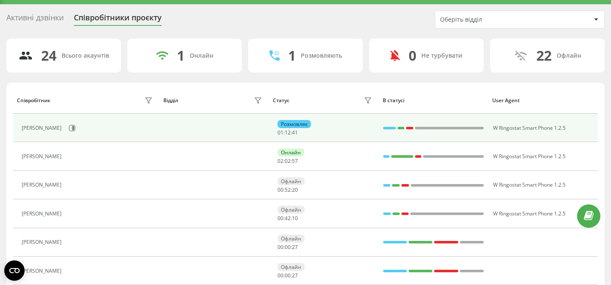
click at [273, 124] on td "Розмовляє 01 : 12 : 41" at bounding box center [323, 128] width 109 height 28
drag, startPoint x: 273, startPoint y: 133, endPoint x: 297, endPoint y: 132, distance: 24.2
click at [297, 132] on td "Розмовляє 01 : 12 : 48" at bounding box center [323, 128] width 109 height 28
click at [297, 132] on div "Розмовляє 01 : 12 : 50" at bounding box center [325, 128] width 96 height 16
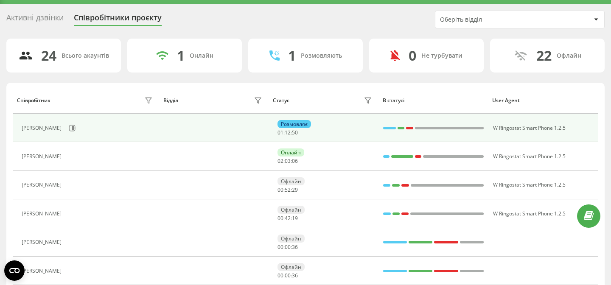
click at [297, 132] on div "Розмовляє 01 : 12 : 50" at bounding box center [325, 128] width 96 height 16
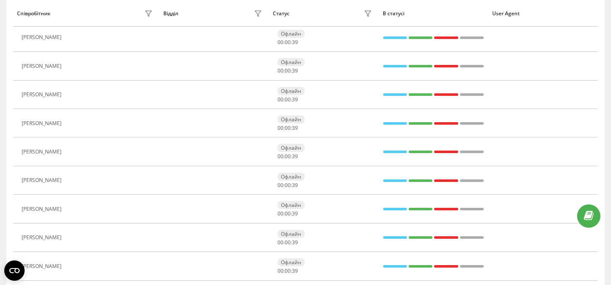
scroll to position [309, 0]
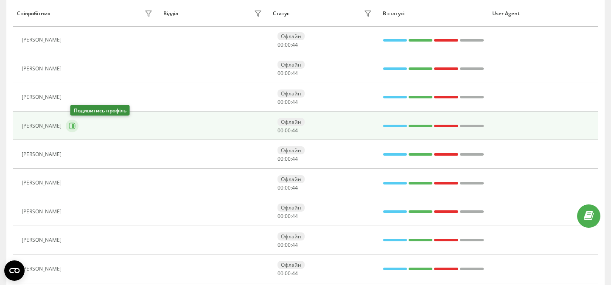
click at [74, 126] on icon at bounding box center [72, 126] width 7 height 7
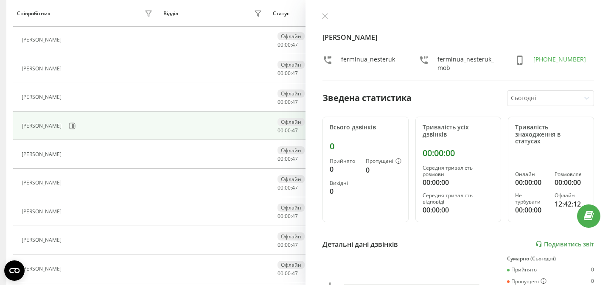
scroll to position [37, 0]
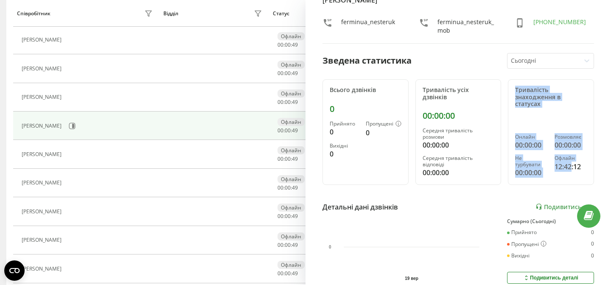
drag, startPoint x: 512, startPoint y: 87, endPoint x: 579, endPoint y: 177, distance: 112.5
click at [578, 171] on div "Тривалість знаходження в статусах Онлайн 00:00:00 Розмовляє 00:00:00 Не турбува…" at bounding box center [551, 132] width 86 height 106
click at [548, 59] on div at bounding box center [544, 61] width 66 height 10
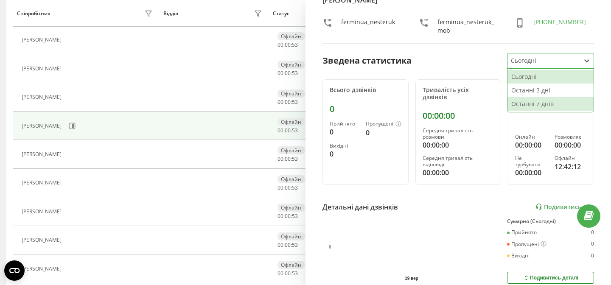
click at [529, 170] on div "00:00:00" at bounding box center [531, 173] width 32 height 10
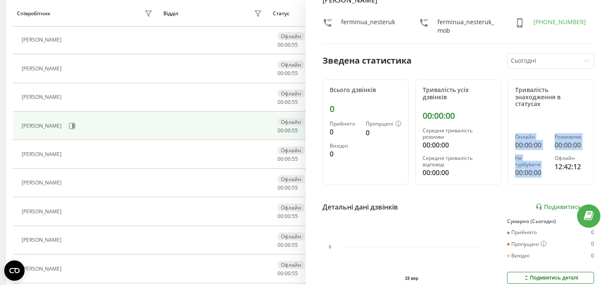
drag, startPoint x: 544, startPoint y: 170, endPoint x: 510, endPoint y: 129, distance: 52.4
click at [510, 129] on div "Тривалість знаходження в статусах Онлайн 00:00:00 Розмовляє 00:00:00 Не турбува…" at bounding box center [551, 132] width 86 height 106
click at [519, 134] on div "Онлайн" at bounding box center [531, 137] width 32 height 6
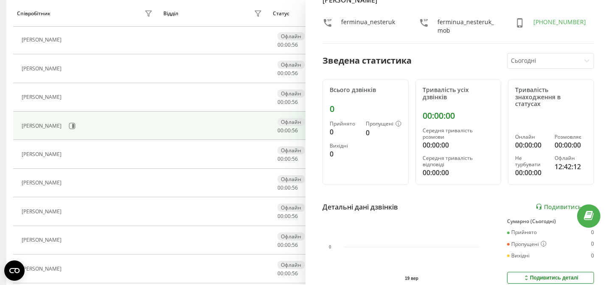
click at [532, 140] on div "00:00:00" at bounding box center [531, 145] width 32 height 10
click at [562, 140] on div "00:00:00" at bounding box center [570, 145] width 32 height 10
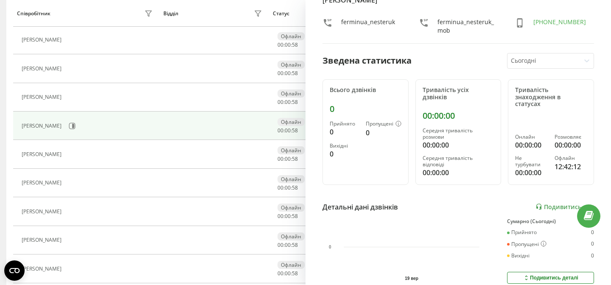
click at [515, 155] on div "Не турбувати" at bounding box center [531, 161] width 32 height 12
drag, startPoint x: 512, startPoint y: 147, endPoint x: 542, endPoint y: 170, distance: 37.4
click at [544, 174] on div "Тривалість знаходження в статусах Онлайн 00:00:00 Розмовляє 00:00:00 Не турбува…" at bounding box center [551, 132] width 86 height 106
click at [561, 162] on div "12:42:12" at bounding box center [570, 167] width 32 height 10
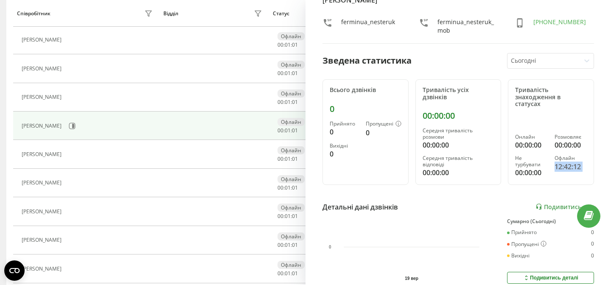
click at [561, 162] on div "12:42:12" at bounding box center [570, 167] width 32 height 10
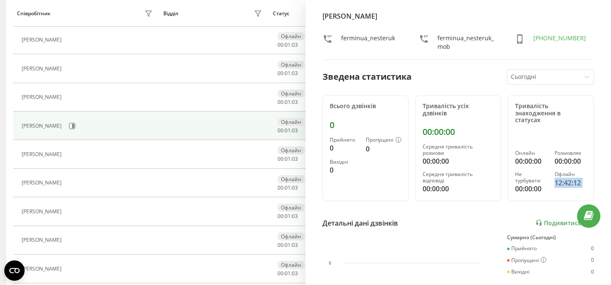
scroll to position [8, 0]
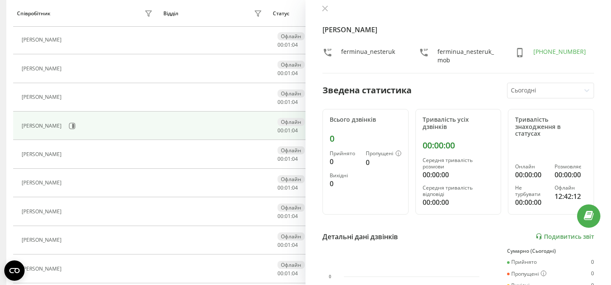
click at [350, 50] on div "ferminua_nesteruk" at bounding box center [368, 56] width 54 height 17
click at [439, 51] on div "ferminua_nesteruk_mob" at bounding box center [467, 56] width 61 height 17
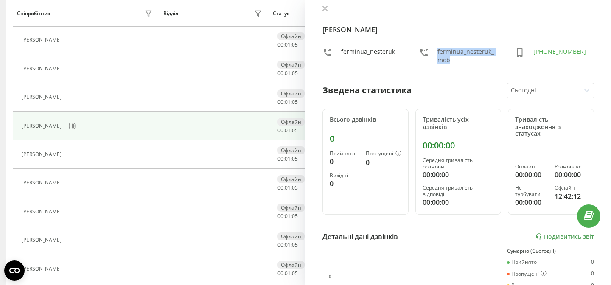
click at [439, 51] on div "ferminua_nesteruk_mob" at bounding box center [467, 56] width 61 height 17
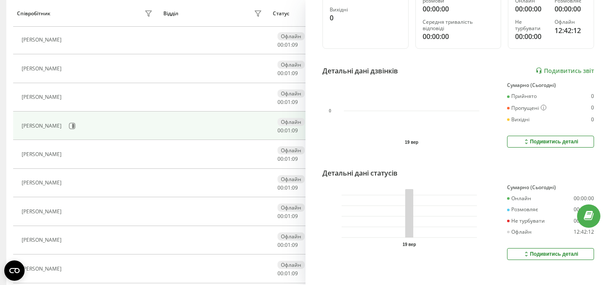
scroll to position [174, 0]
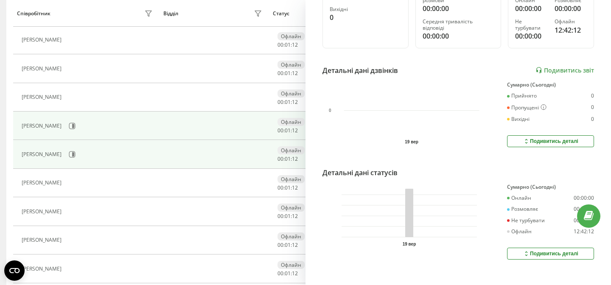
click at [180, 151] on td at bounding box center [214, 154] width 109 height 28
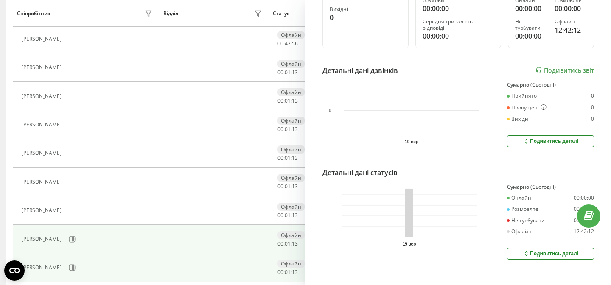
scroll to position [0, 0]
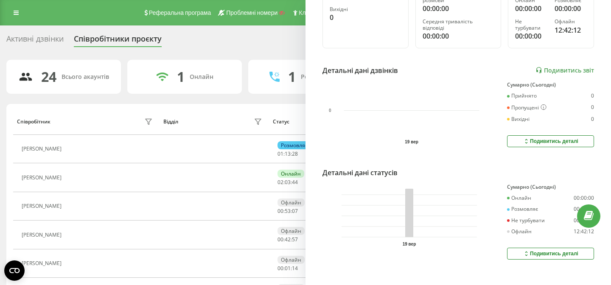
click at [260, 38] on div "Активні дзвінки Співробітники проєкту Оберіть відділ" at bounding box center [305, 41] width 598 height 18
click at [14, 7] on link at bounding box center [15, 13] width 15 height 12
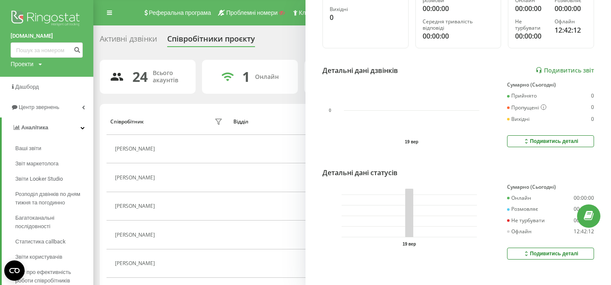
click at [125, 35] on div "Активні дзвінки" at bounding box center [128, 40] width 57 height 13
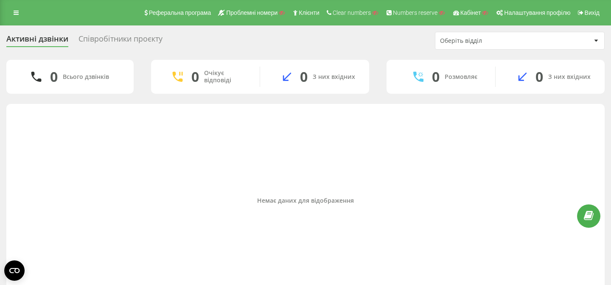
click at [511, 46] on div "Оберіть відділ" at bounding box center [519, 40] width 169 height 17
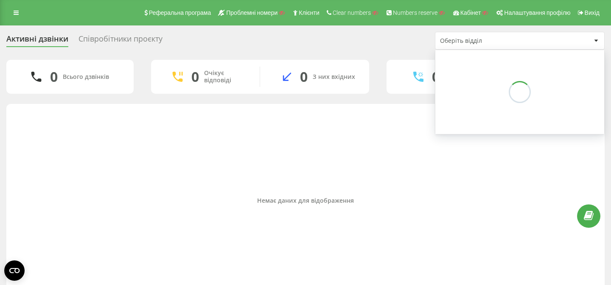
click at [512, 38] on div "Оберіть відділ" at bounding box center [490, 40] width 101 height 7
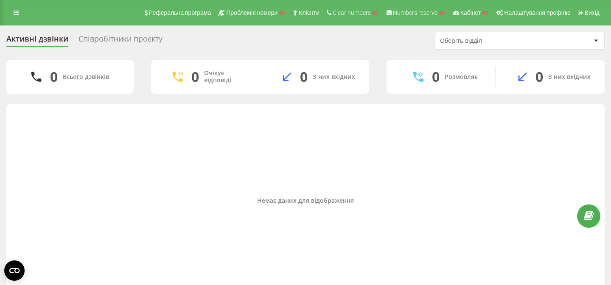
click at [512, 38] on div "Оберіть відділ" at bounding box center [490, 40] width 101 height 7
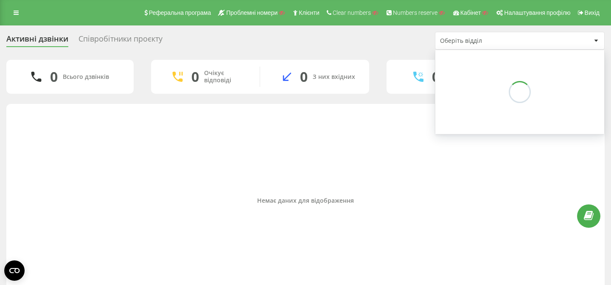
click at [512, 38] on div "Оберіть відділ" at bounding box center [490, 40] width 101 height 7
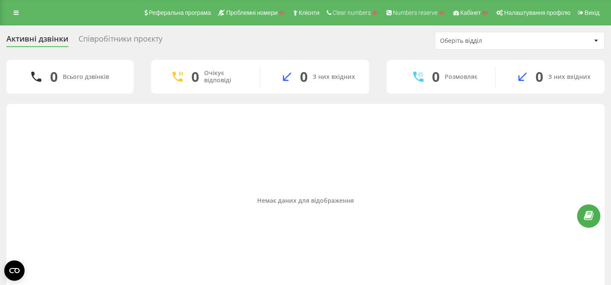
click at [280, 46] on div "Активні дзвінки Співробітники проєкту Оберіть відділ" at bounding box center [305, 41] width 598 height 18
click at [20, 10] on link at bounding box center [15, 13] width 15 height 12
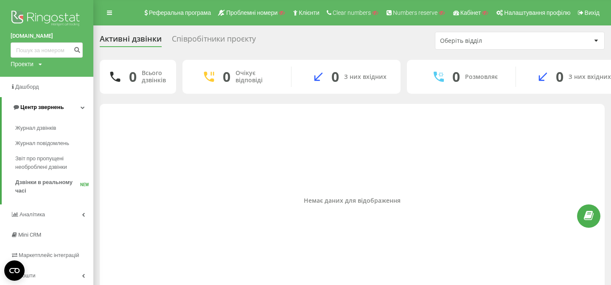
click at [81, 105] on icon at bounding box center [83, 107] width 4 height 4
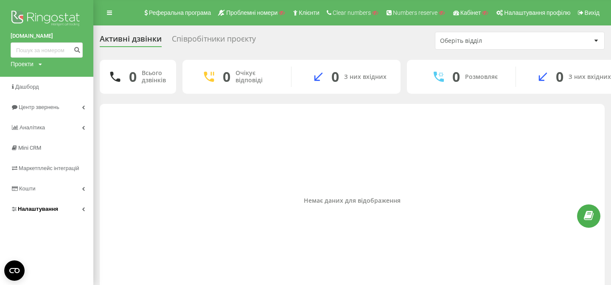
click at [48, 210] on span "Налаштування" at bounding box center [38, 209] width 40 height 6
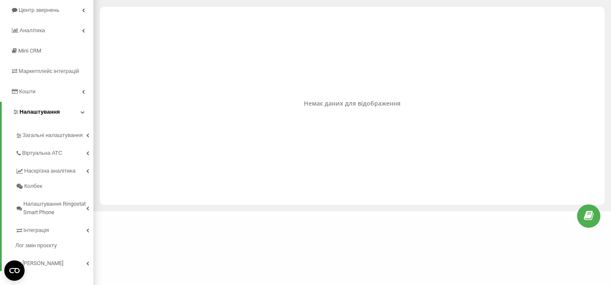
scroll to position [105, 0]
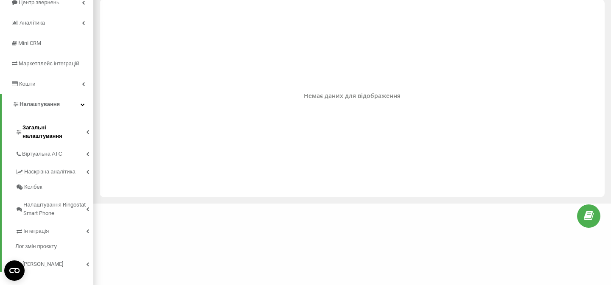
click at [63, 132] on link "Загальні налаштування" at bounding box center [54, 131] width 78 height 26
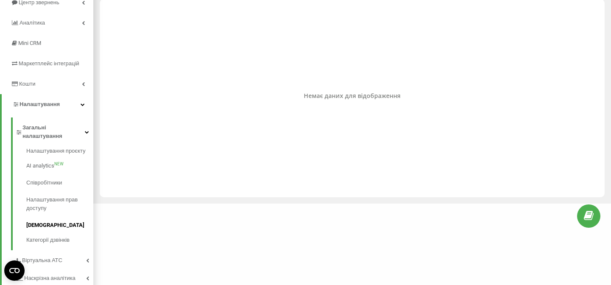
click at [49, 221] on span "[DEMOGRAPHIC_DATA]" at bounding box center [55, 225] width 58 height 8
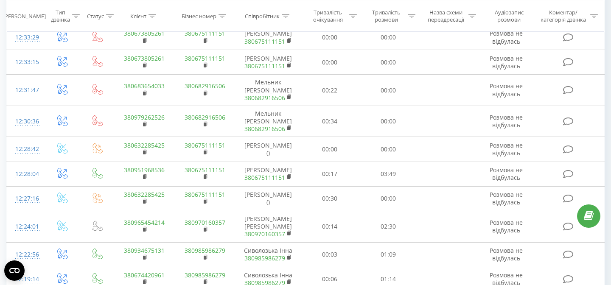
scroll to position [523, 0]
